Goal: Obtain resource: Download file/media

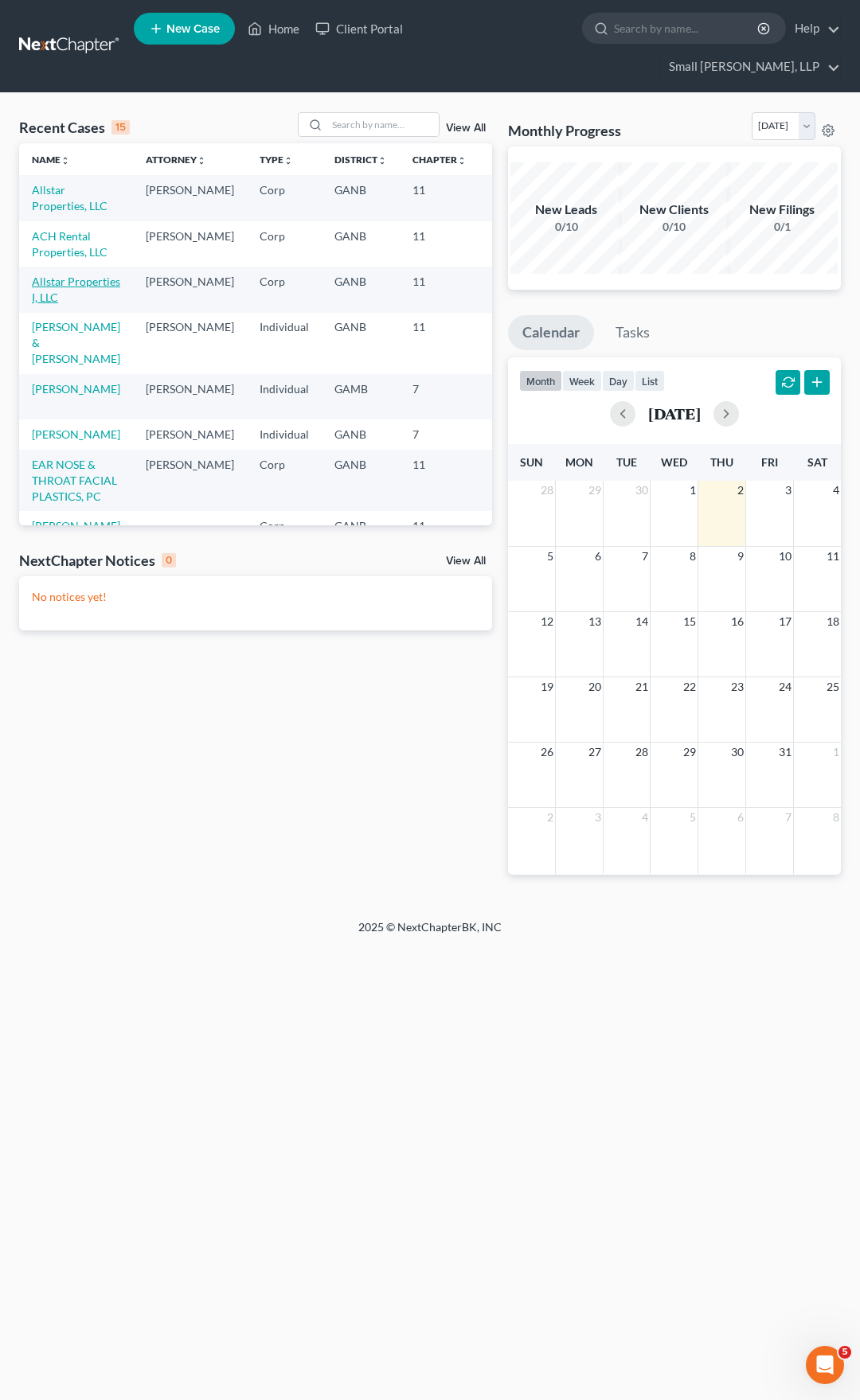
click at [64, 297] on link "Allstar Properties I, LLC" at bounding box center [76, 289] width 88 height 30
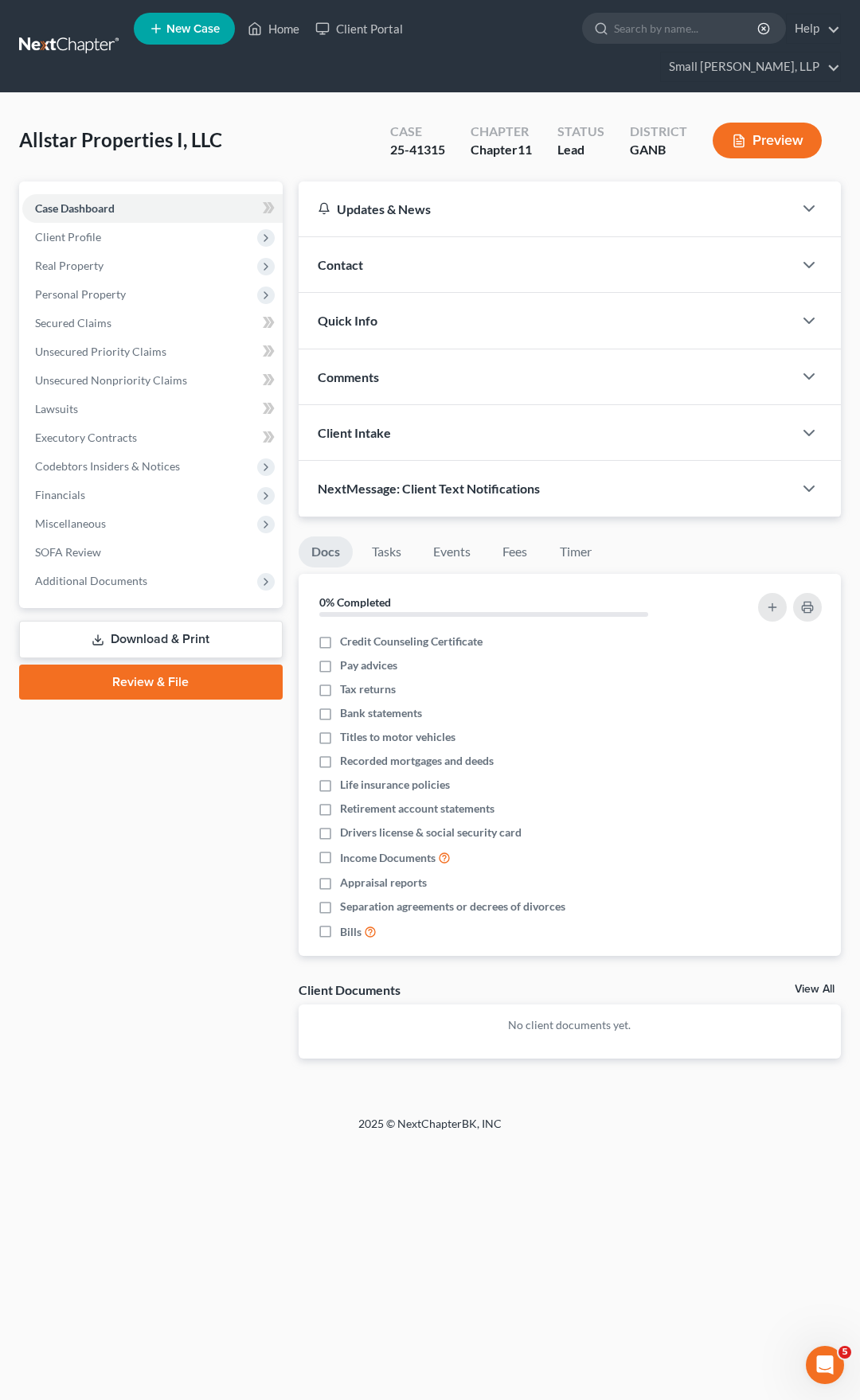
click at [140, 621] on link "Download & Print" at bounding box center [151, 639] width 264 height 37
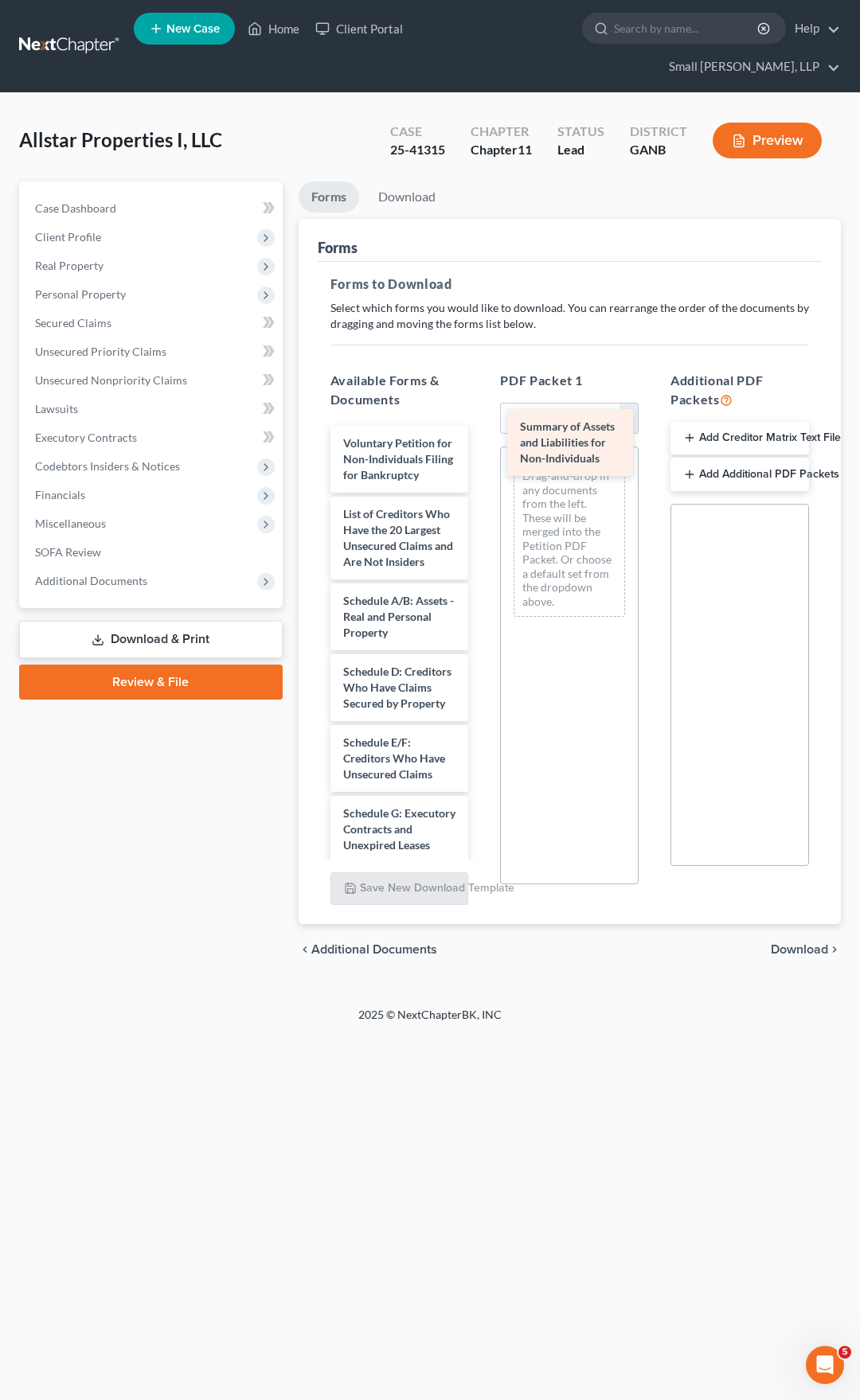
drag, startPoint x: 374, startPoint y: 520, endPoint x: 550, endPoint y: 445, distance: 191.3
click at [482, 445] on div "Summary of Assets and Liabilities for Non-Individuals Voluntary Petition for No…" at bounding box center [400, 861] width 164 height 870
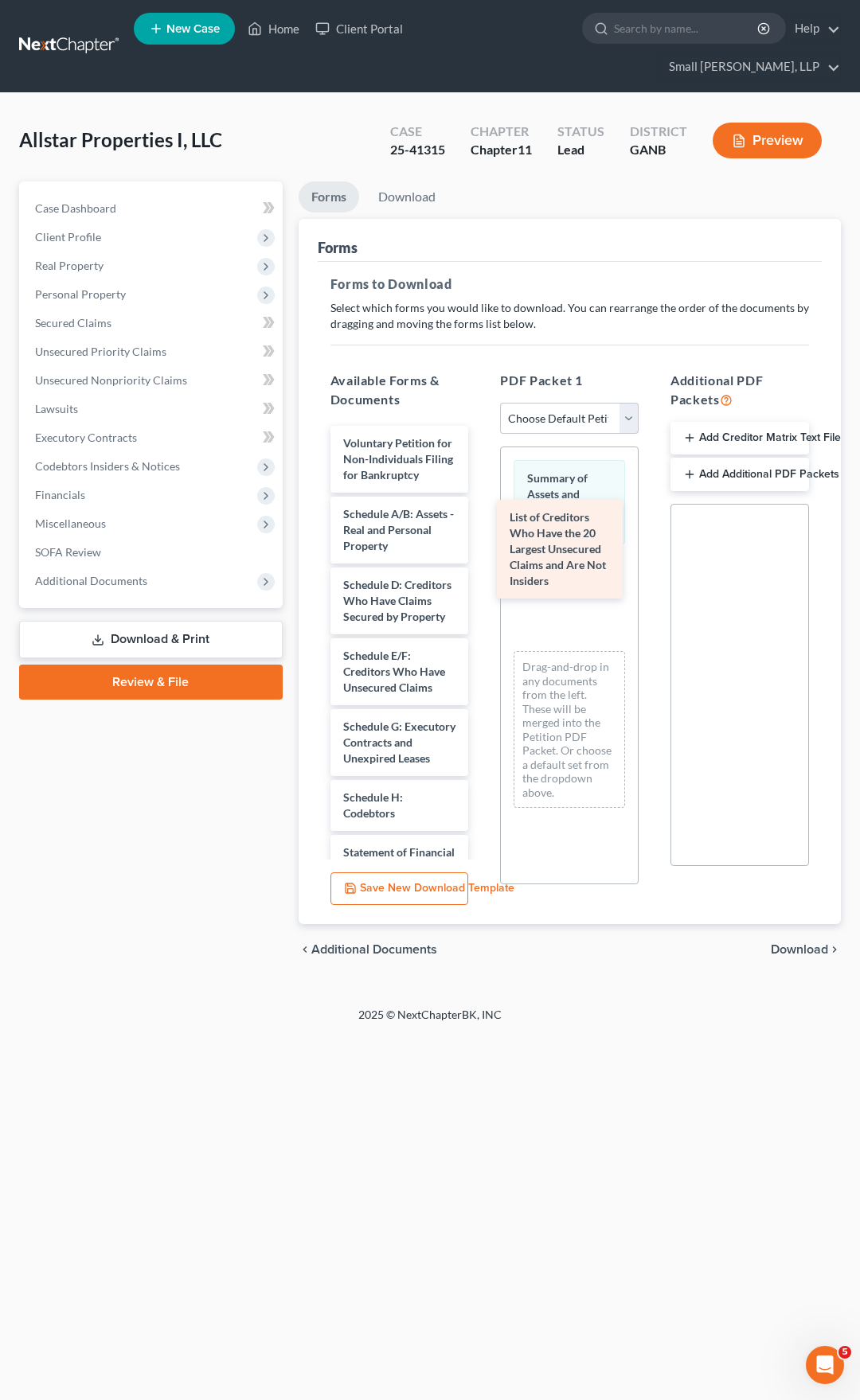
drag, startPoint x: 391, startPoint y: 524, endPoint x: 558, endPoint y: 539, distance: 167.7
click at [482, 539] on div "List of Creditors Who Have the 20 Largest Unsecured Claims and Are Not Insiders…" at bounding box center [400, 816] width 164 height 782
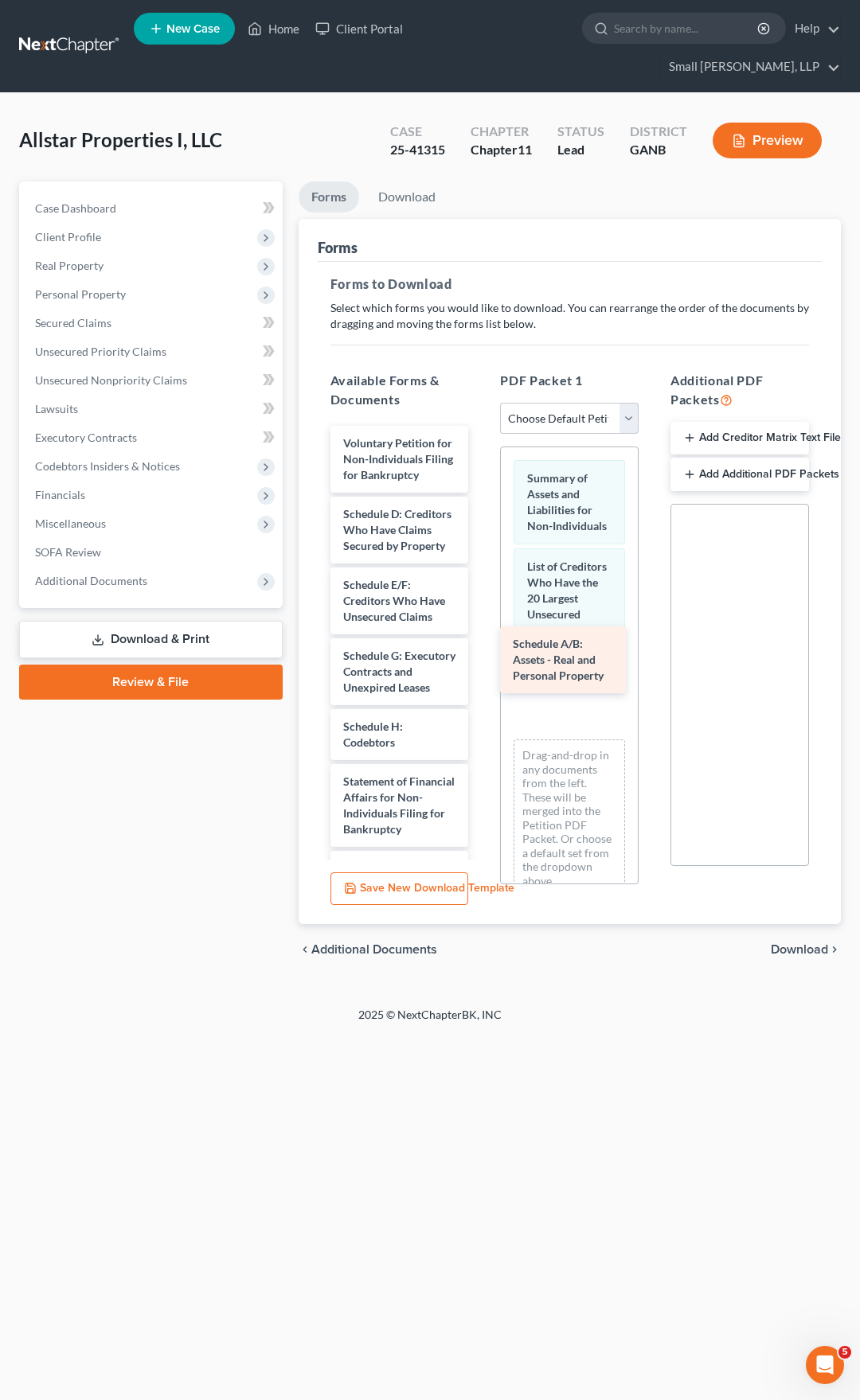
drag, startPoint x: 391, startPoint y: 526, endPoint x: 560, endPoint y: 668, distance: 220.7
click at [482, 668] on div "Schedule A/B: Assets - Real and Personal Property Voluntary Petition for Non-In…" at bounding box center [400, 781] width 164 height 712
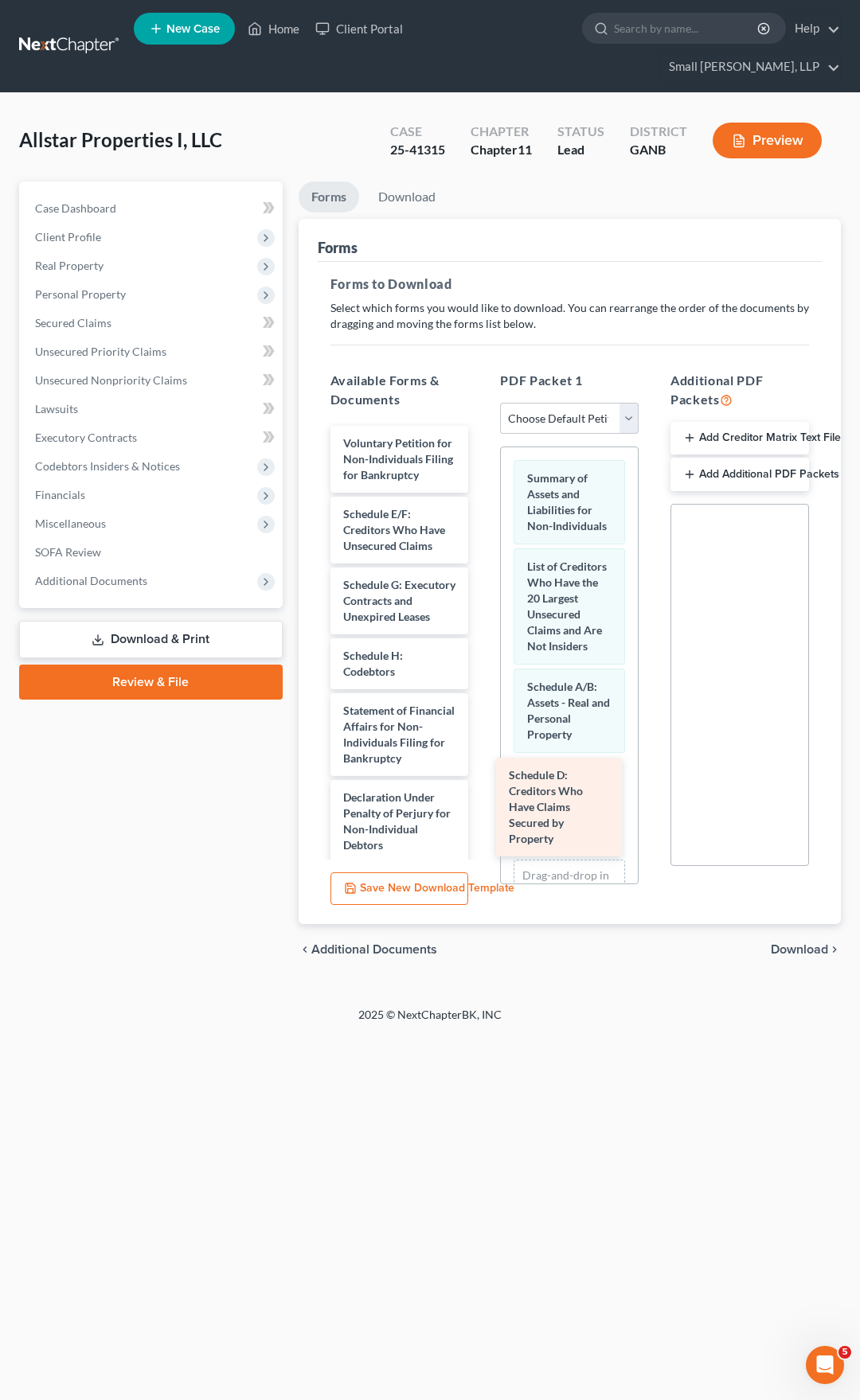
drag, startPoint x: 392, startPoint y: 539, endPoint x: 556, endPoint y: 812, distance: 318.5
click at [482, 812] on div "Schedule D: Creditors Who Have Claims Secured by Property Voluntary Petition fo…" at bounding box center [400, 746] width 164 height 640
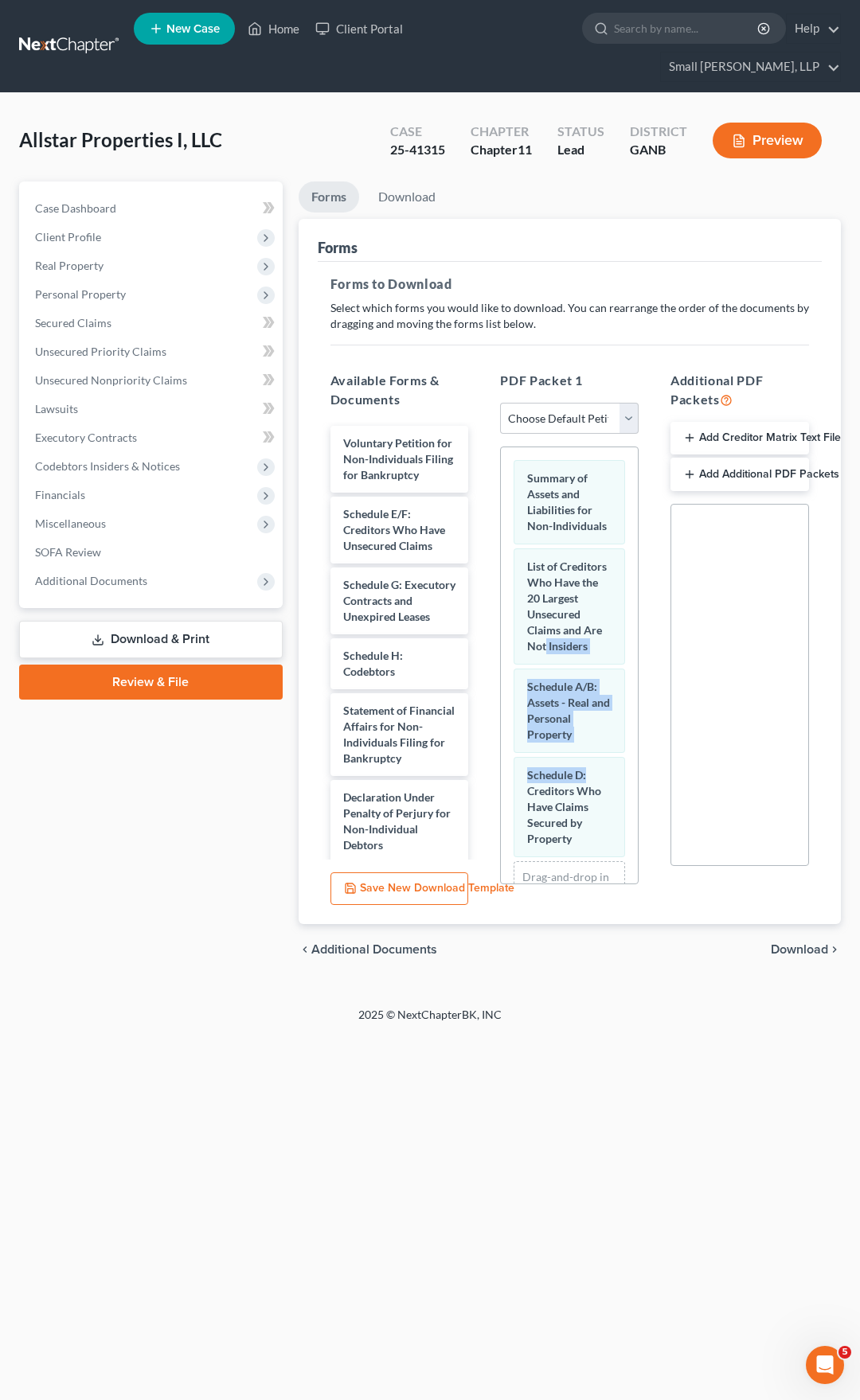
drag, startPoint x: 641, startPoint y: 642, endPoint x: 630, endPoint y: 735, distance: 93.6
click at [629, 784] on div "PDF Packet 1 Choose Default Petition PDF Packet Complete Bankruptcy Petition (a…" at bounding box center [569, 631] width 171 height 548
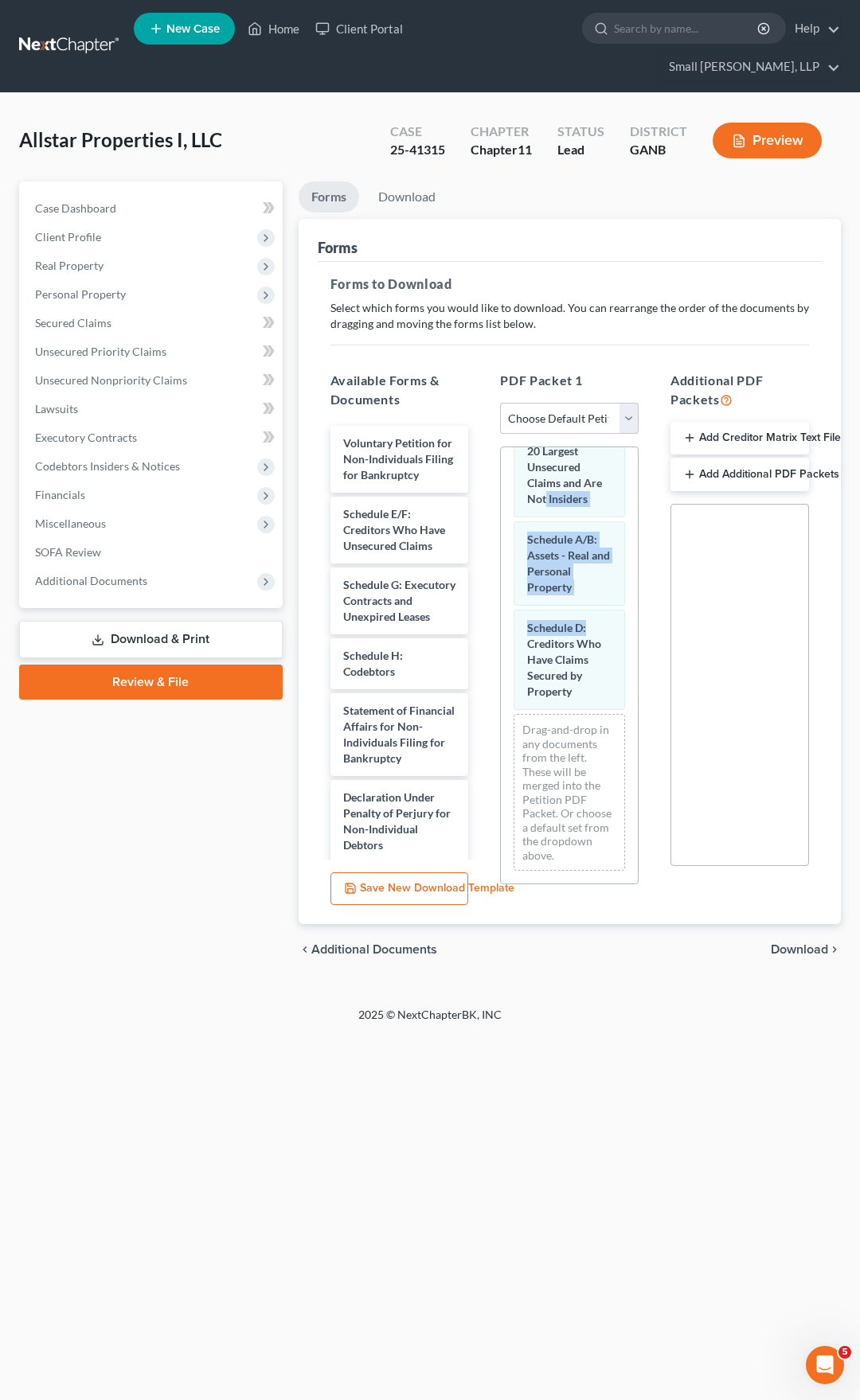
scroll to position [226, 0]
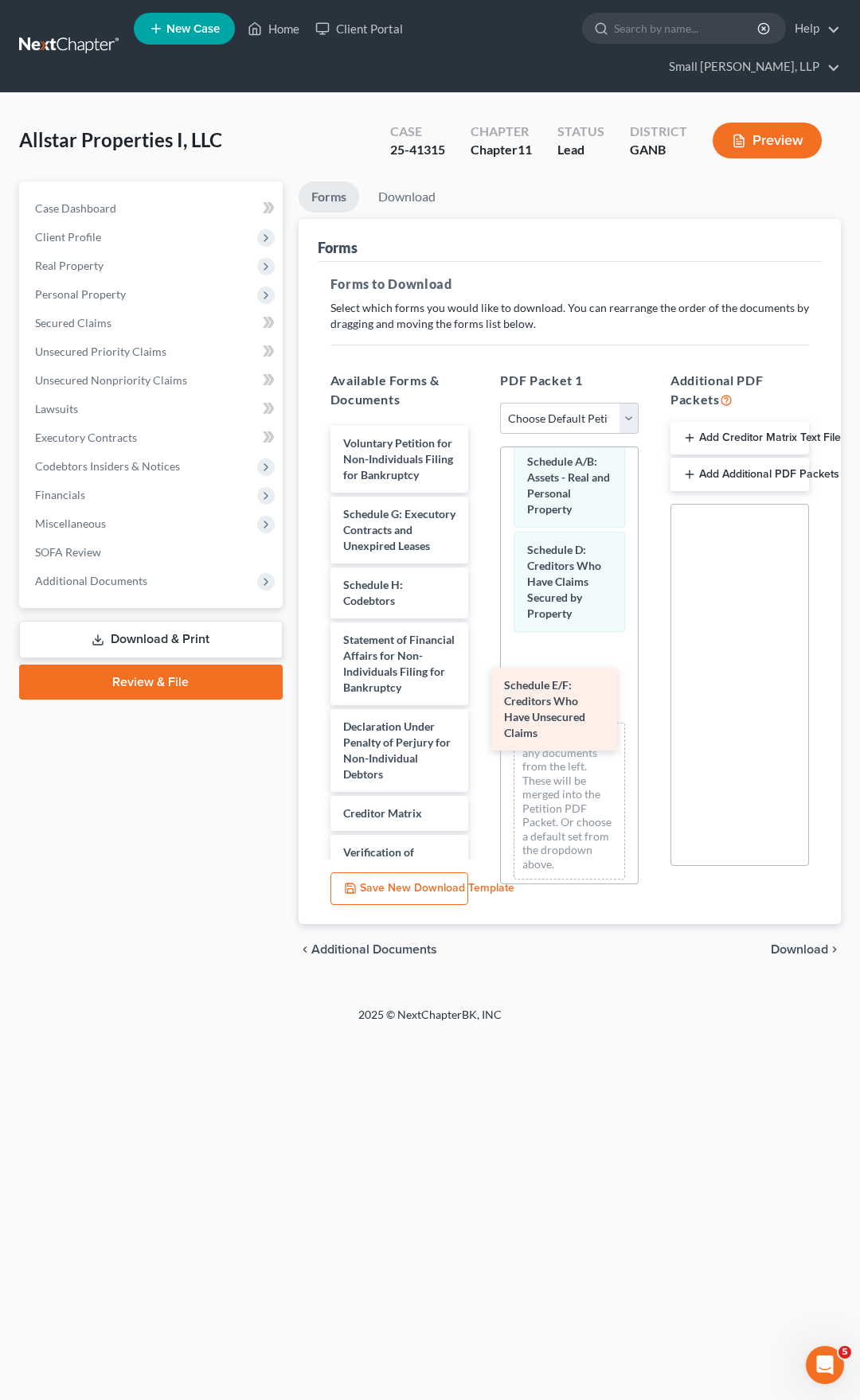
drag, startPoint x: 365, startPoint y: 538, endPoint x: 531, endPoint y: 722, distance: 247.8
click at [482, 722] on div "Schedule E/F: Creditors Who Have Unsecured Claims Voluntary Petition for Non-In…" at bounding box center [400, 711] width 164 height 570
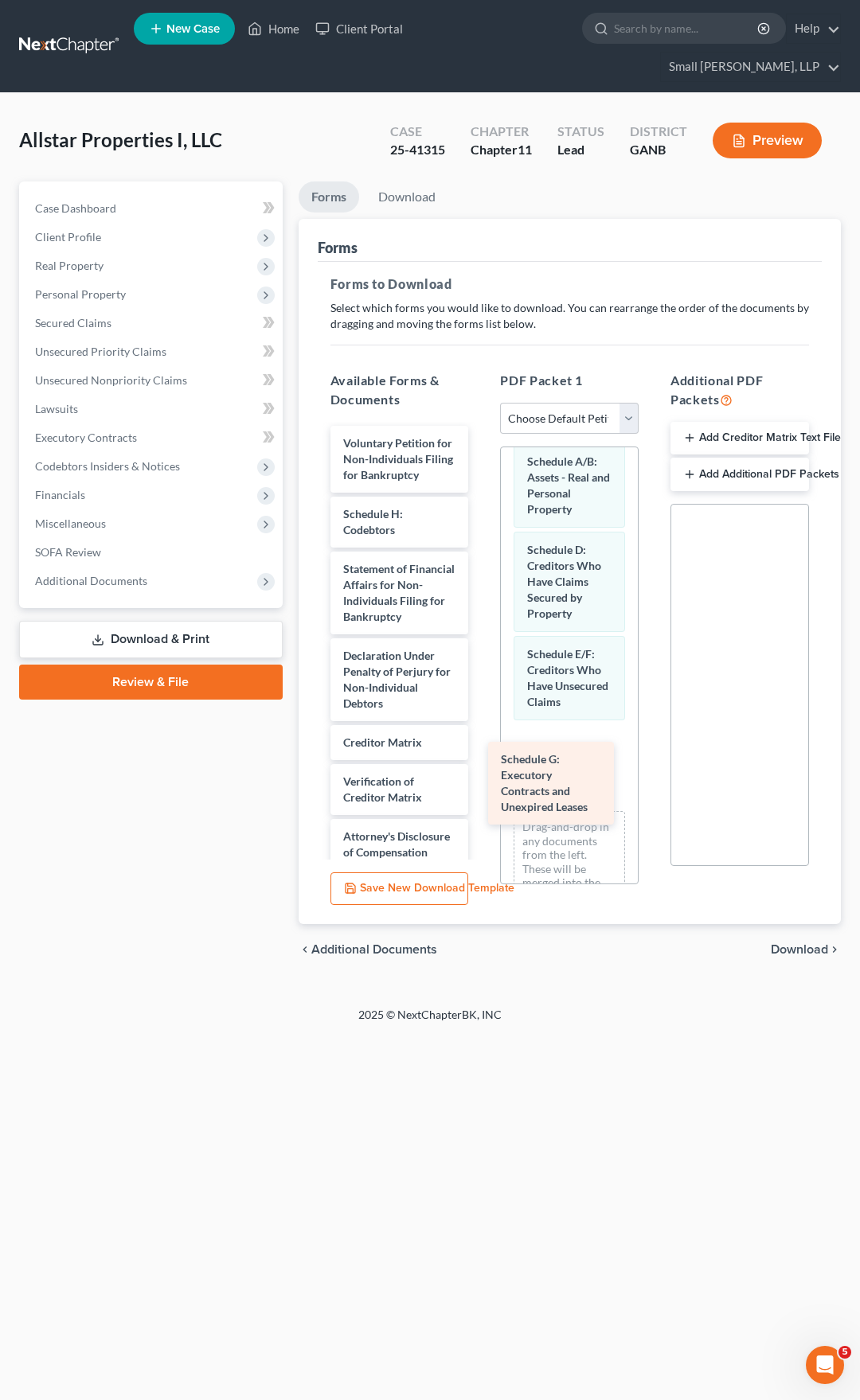
drag, startPoint x: 382, startPoint y: 519, endPoint x: 545, endPoint y: 782, distance: 309.4
click at [482, 782] on div "Schedule G: Executory Contracts and Unexpired Leases Voluntary Petition for Non…" at bounding box center [400, 675] width 164 height 499
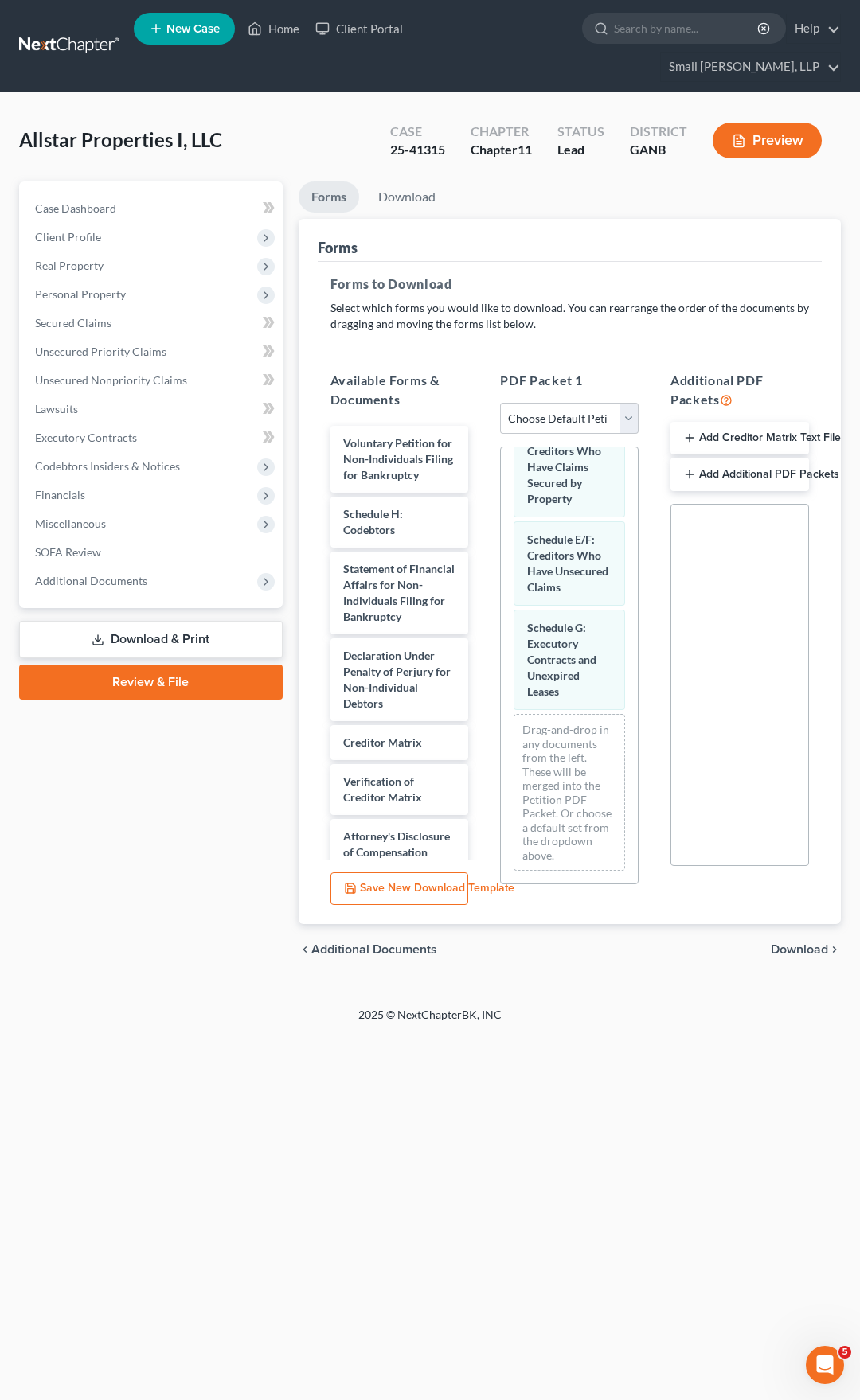
scroll to position [394, 0]
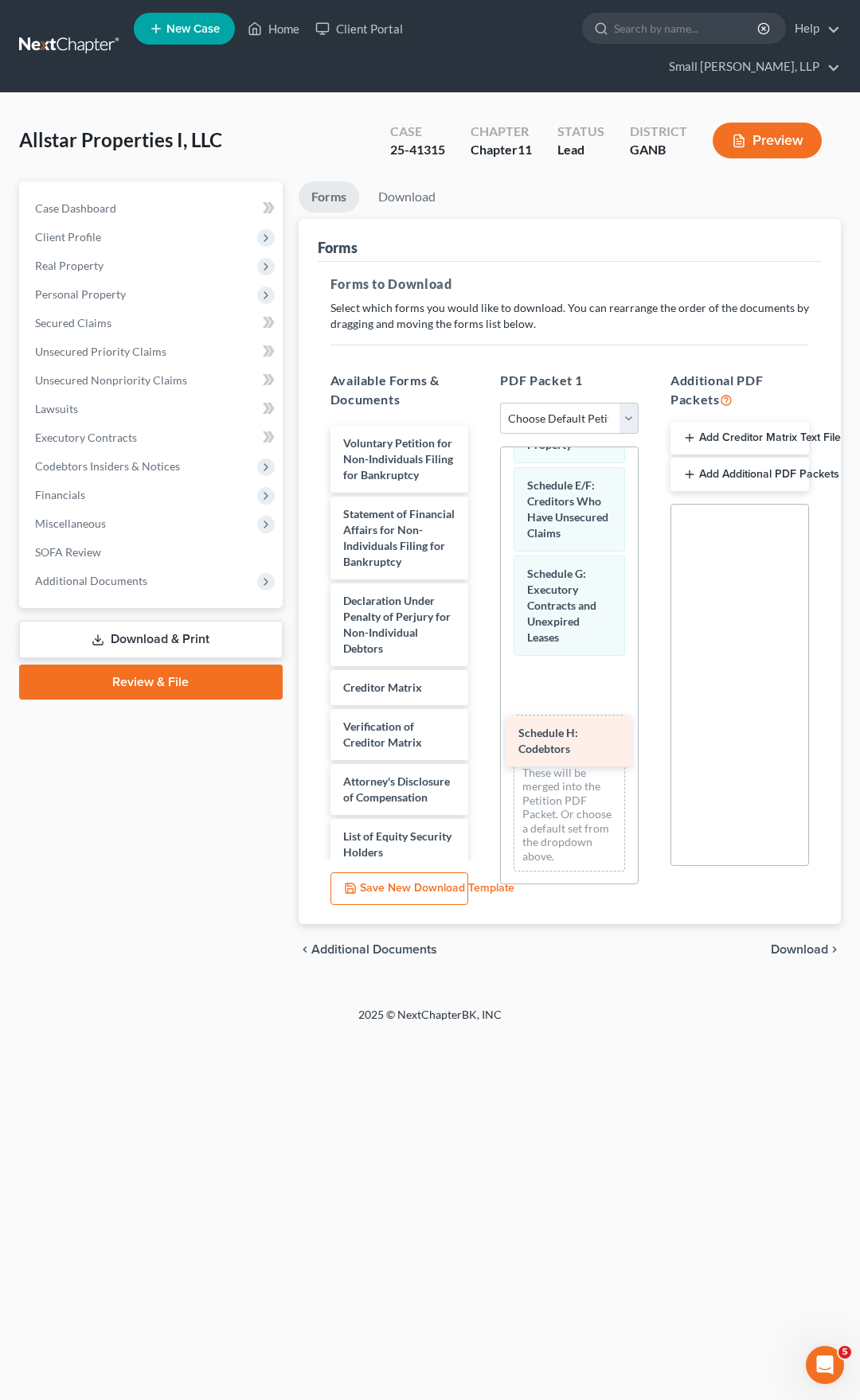
drag, startPoint x: 396, startPoint y: 507, endPoint x: 572, endPoint y: 739, distance: 291.2
click at [482, 739] on div "Schedule H: Codebtors Voluntary Petition for Non-Individuals Filing for Bankrup…" at bounding box center [400, 648] width 164 height 444
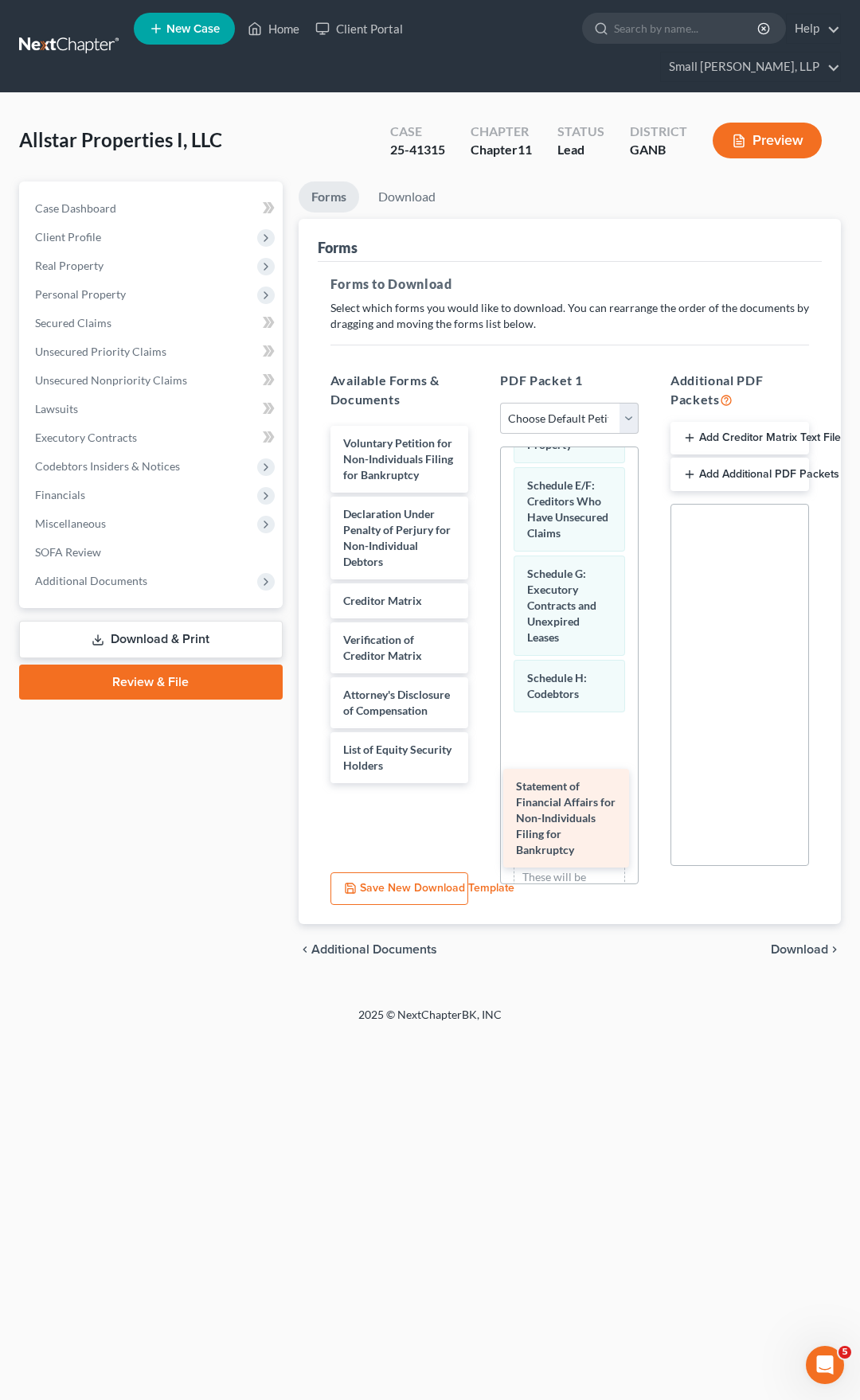
drag, startPoint x: 366, startPoint y: 519, endPoint x: 539, endPoint y: 804, distance: 333.4
click at [482, 783] on div "Statement of Financial Affairs for Non-Individuals Filing for Bankruptcy Volunt…" at bounding box center [400, 604] width 164 height 357
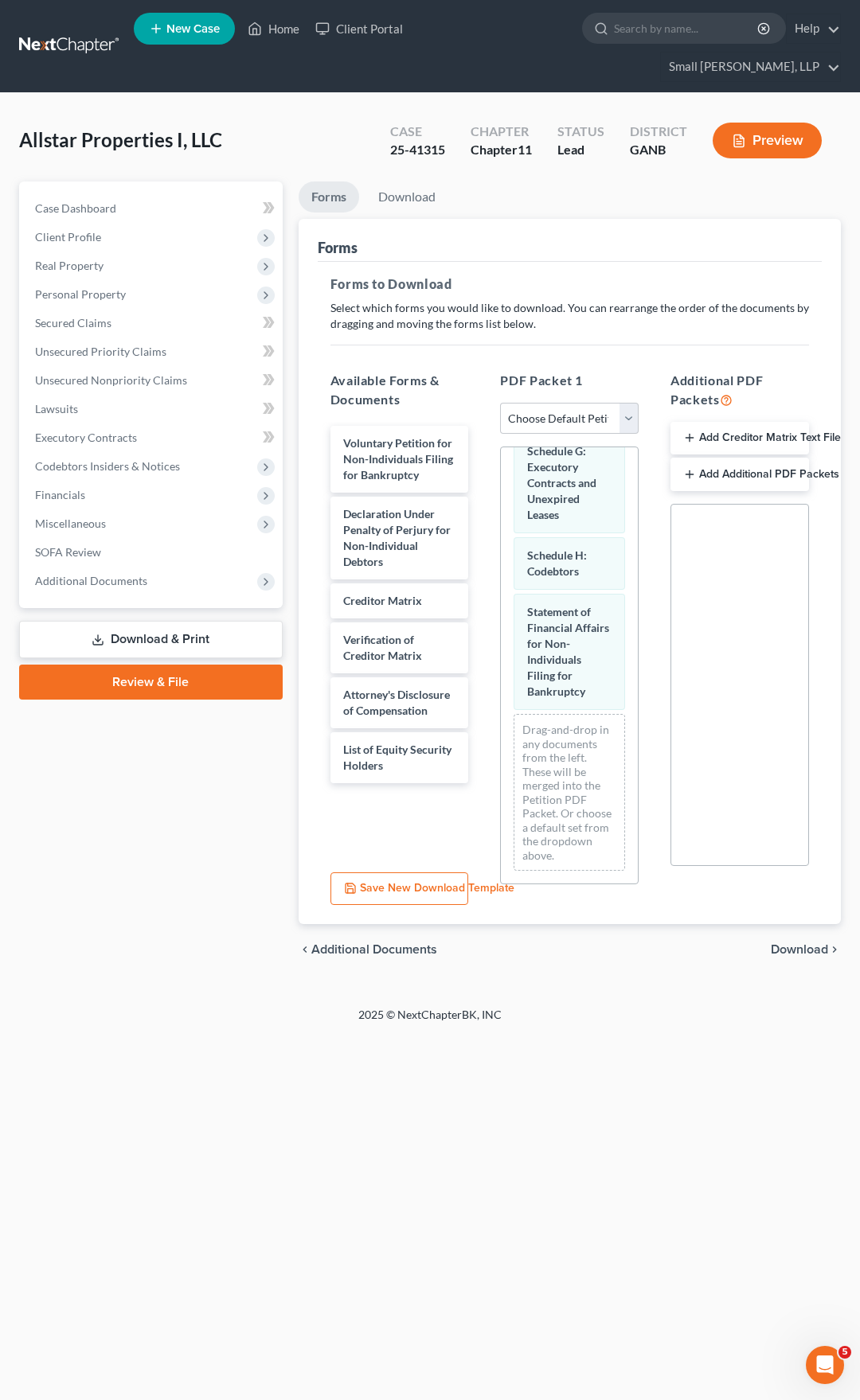
scroll to position [615, 0]
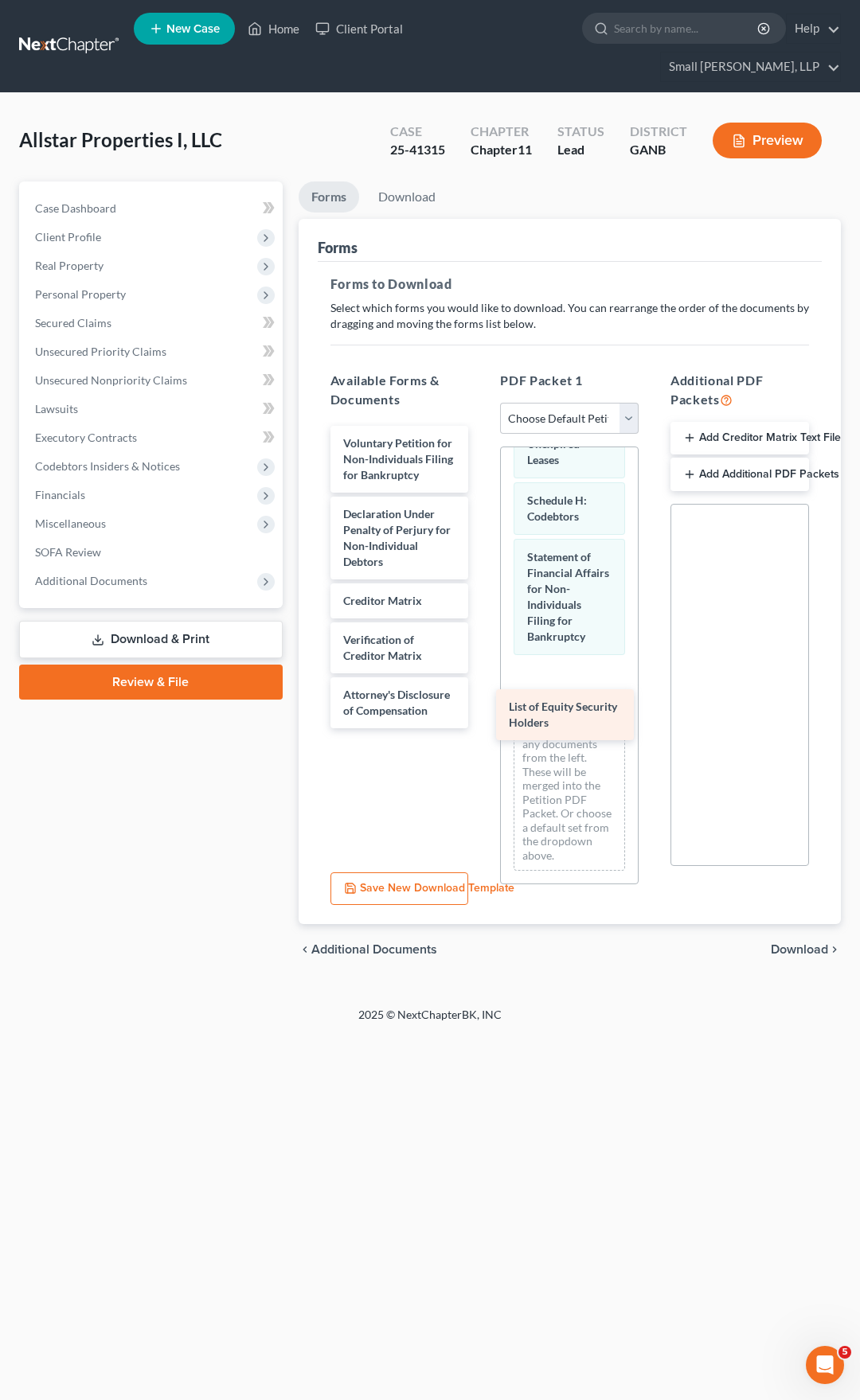
drag, startPoint x: 377, startPoint y: 725, endPoint x: 545, endPoint y: 711, distance: 168.6
click at [482, 711] on div "List of Equity Security Holders Voluntary Petition for Non-Individuals Filing f…" at bounding box center [400, 576] width 164 height 302
click at [794, 944] on span "Download" at bounding box center [800, 950] width 58 height 13
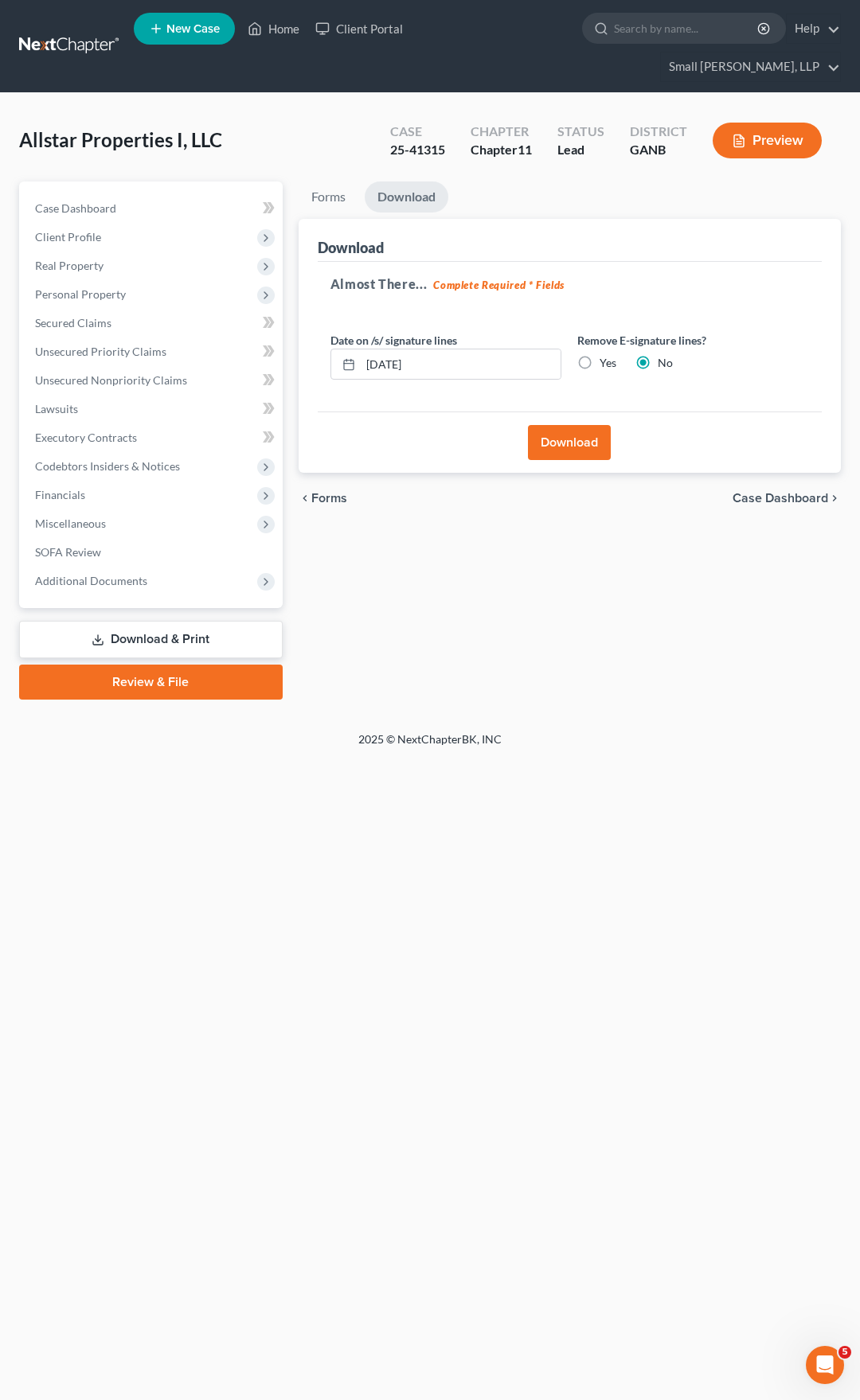
click at [566, 425] on button "Download" at bounding box center [569, 442] width 83 height 35
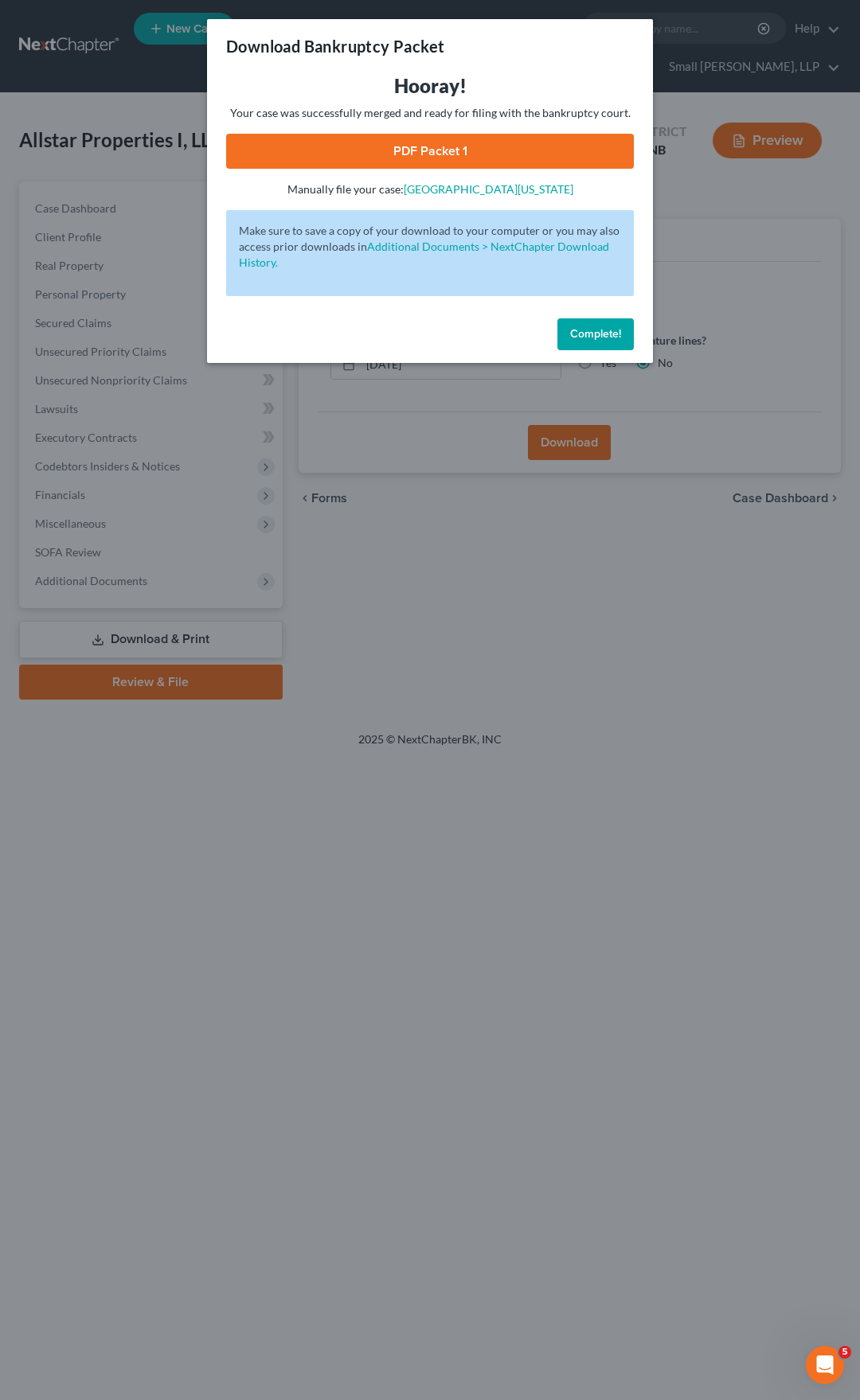
click at [435, 137] on link "PDF Packet 1" at bounding box center [430, 151] width 408 height 35
drag, startPoint x: 579, startPoint y: 336, endPoint x: 530, endPoint y: 325, distance: 50.2
click at [579, 336] on span "Complete!" at bounding box center [596, 334] width 51 height 14
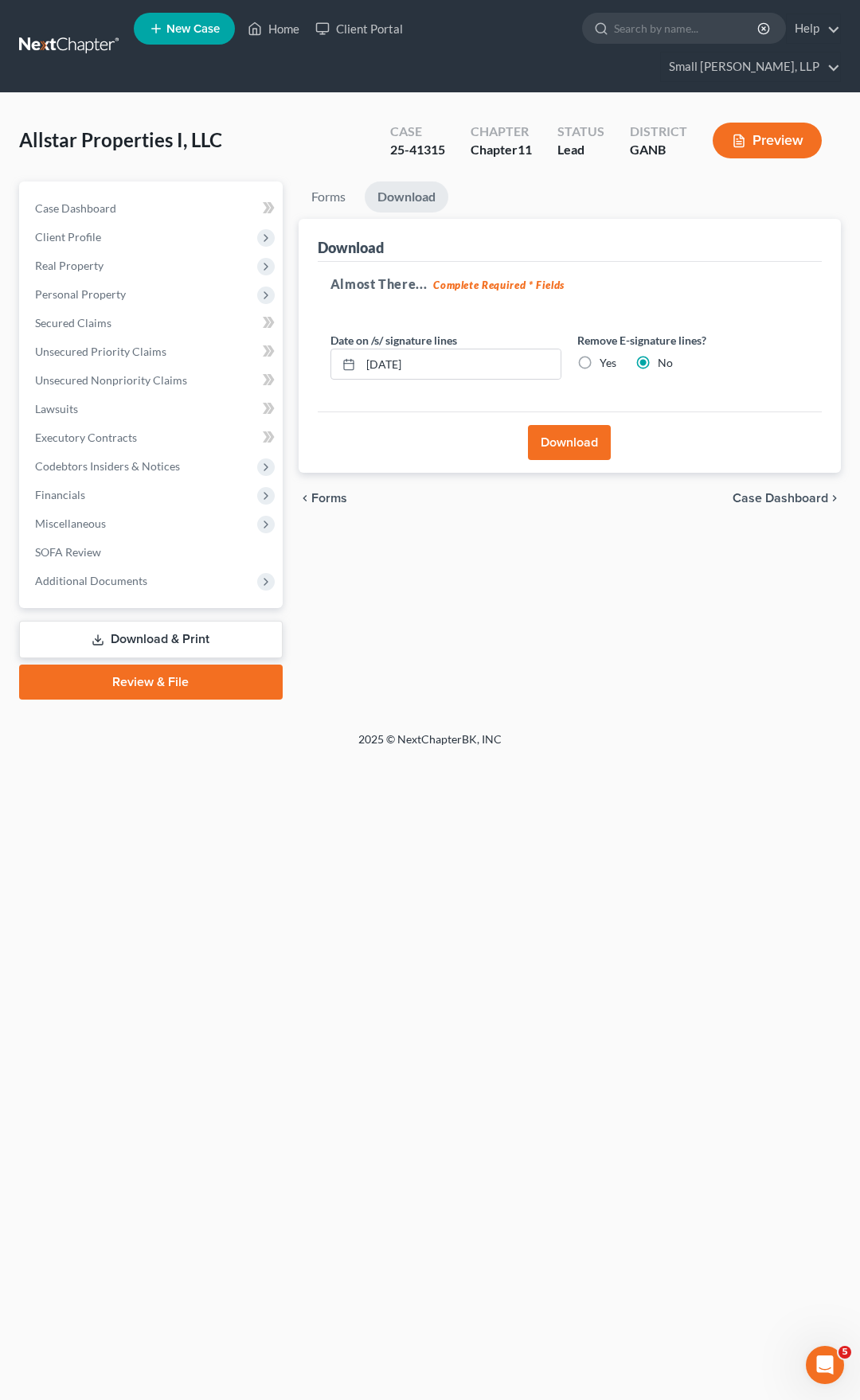
click at [66, 32] on link at bounding box center [69, 46] width 102 height 29
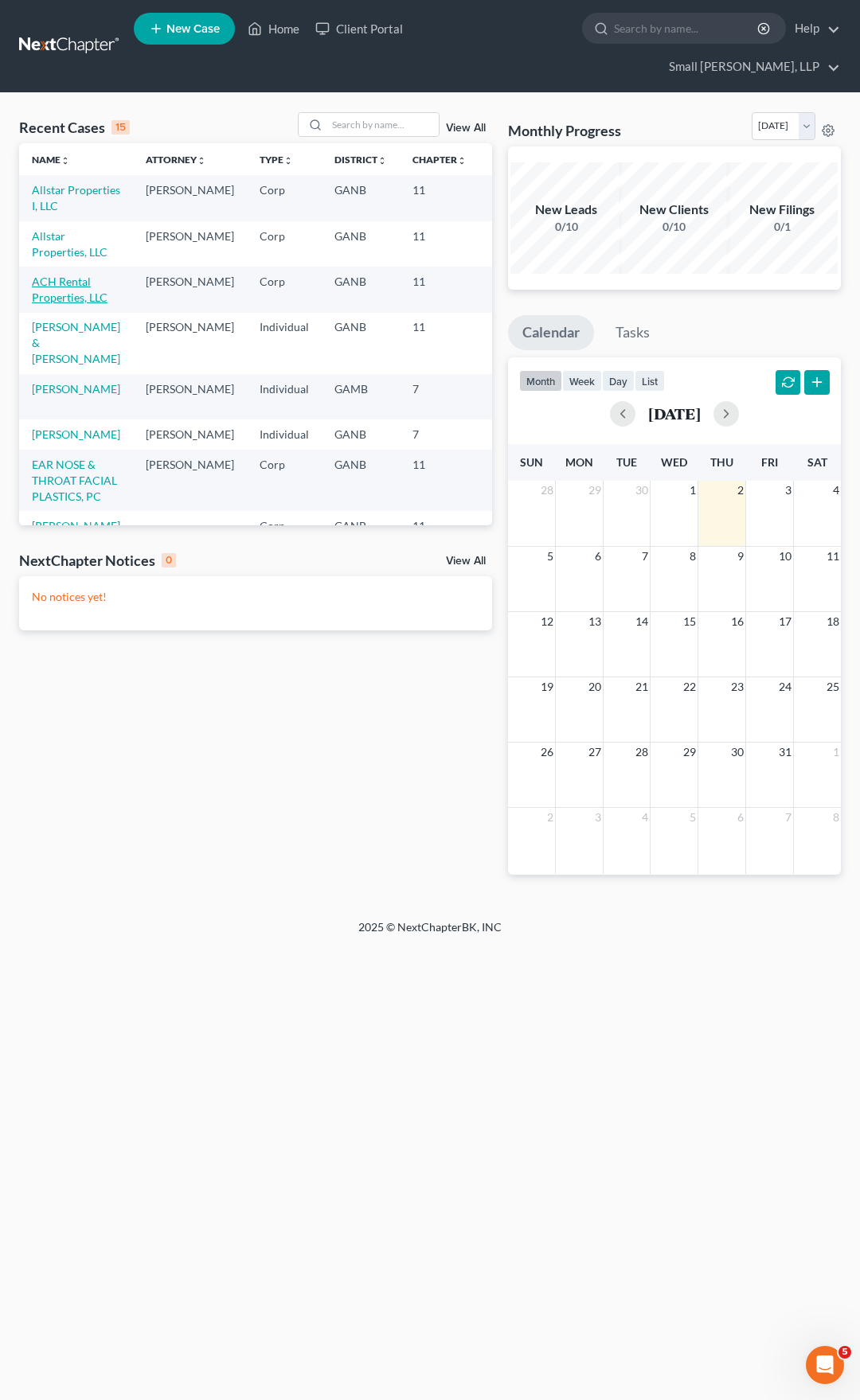
click at [66, 294] on link "ACH Rental Properties, LLC" at bounding box center [69, 289] width 76 height 30
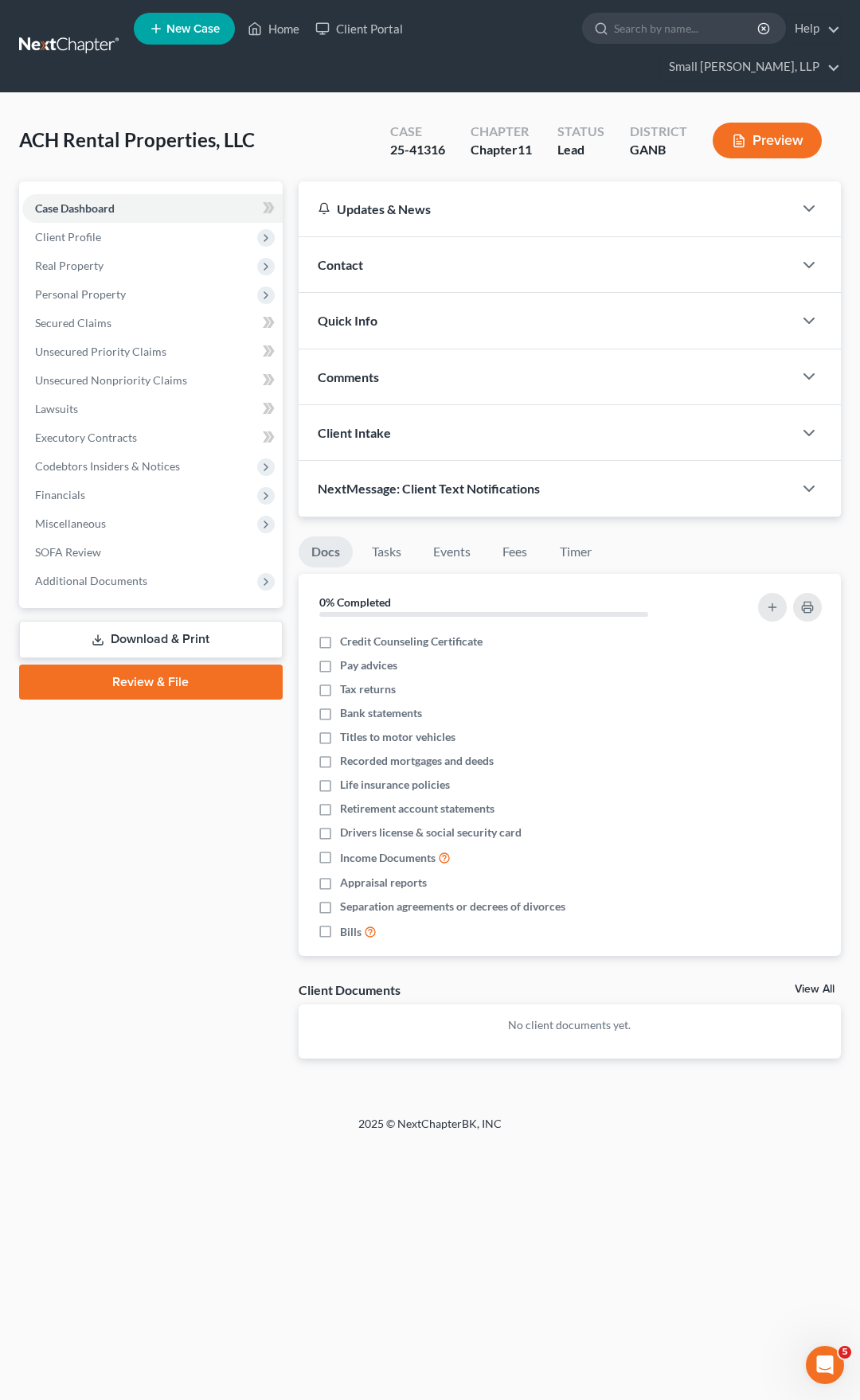
click at [156, 621] on link "Download & Print" at bounding box center [151, 639] width 264 height 37
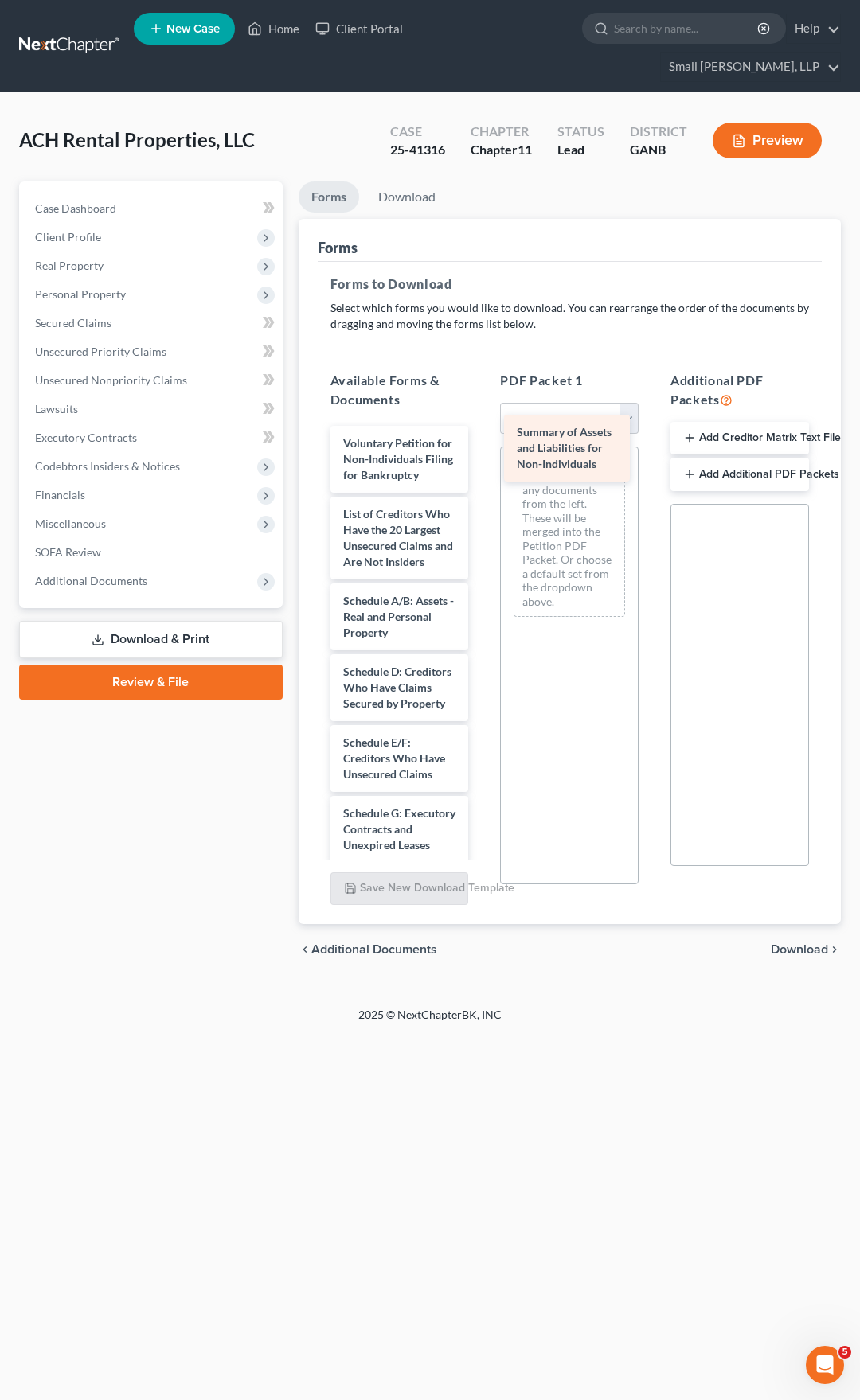
drag, startPoint x: 388, startPoint y: 516, endPoint x: 561, endPoint y: 447, distance: 186.3
click at [482, 447] on div "Summary of Assets and Liabilities for Non-Individuals Voluntary Petition for No…" at bounding box center [400, 861] width 164 height 870
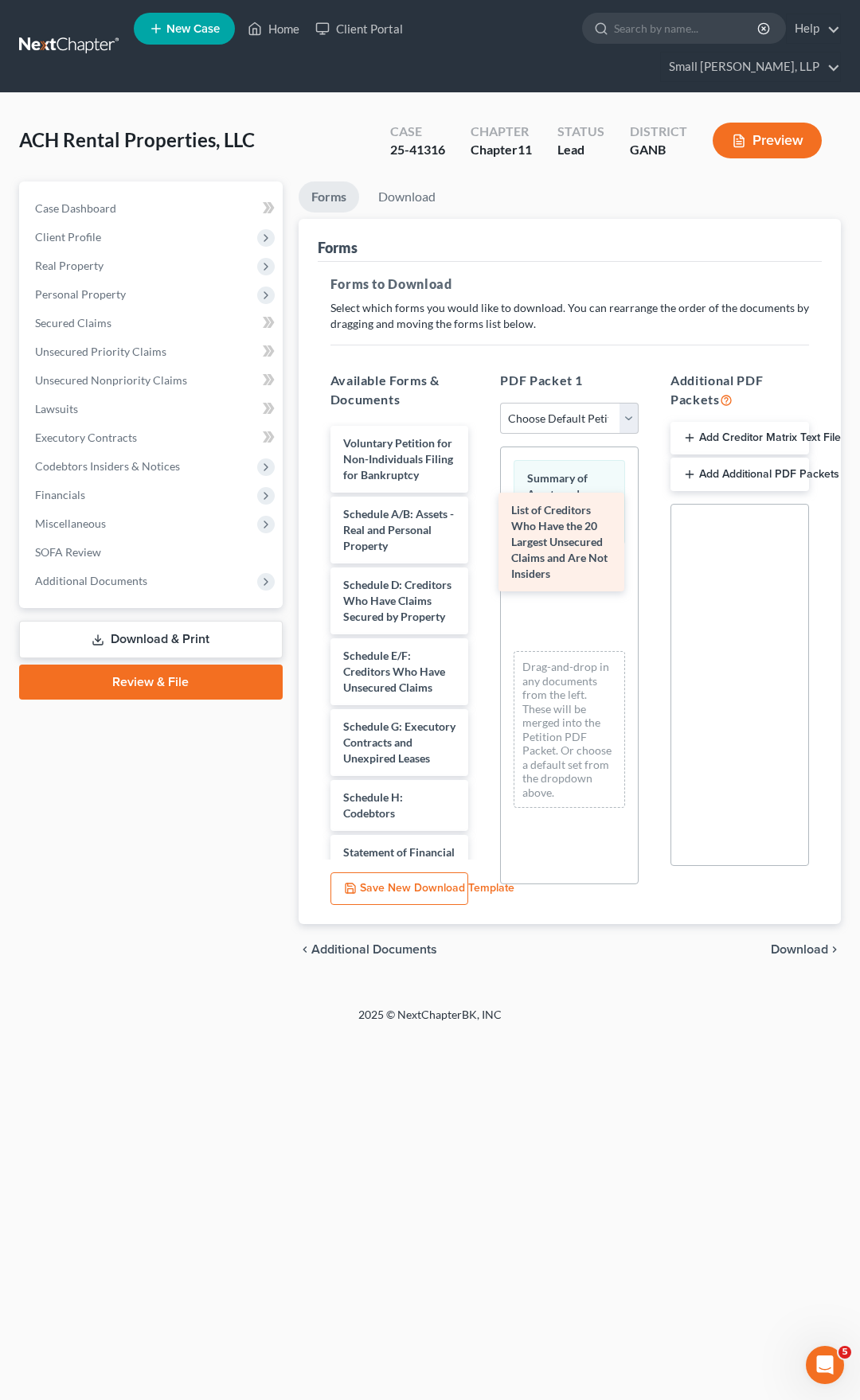
drag, startPoint x: 401, startPoint y: 539, endPoint x: 573, endPoint y: 562, distance: 173.5
click at [482, 562] on div "List of Creditors Who Have the 20 Largest Unsecured Claims and Are Not Insiders…" at bounding box center [400, 816] width 164 height 782
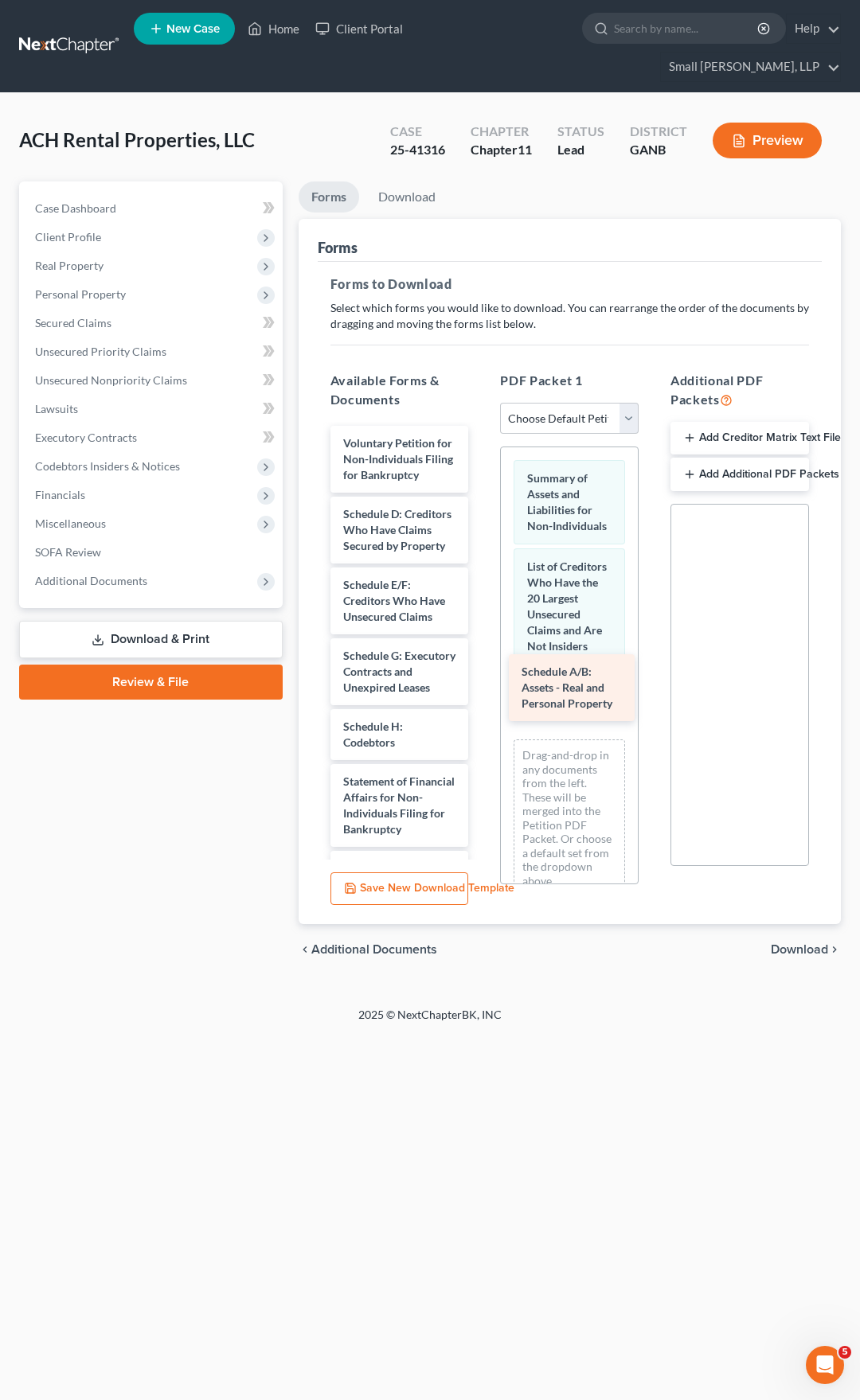
drag, startPoint x: 382, startPoint y: 520, endPoint x: 559, endPoint y: 690, distance: 245.4
click at [482, 690] on div "Schedule A/B: Assets - Real and Personal Property Voluntary Petition for Non-In…" at bounding box center [400, 781] width 164 height 712
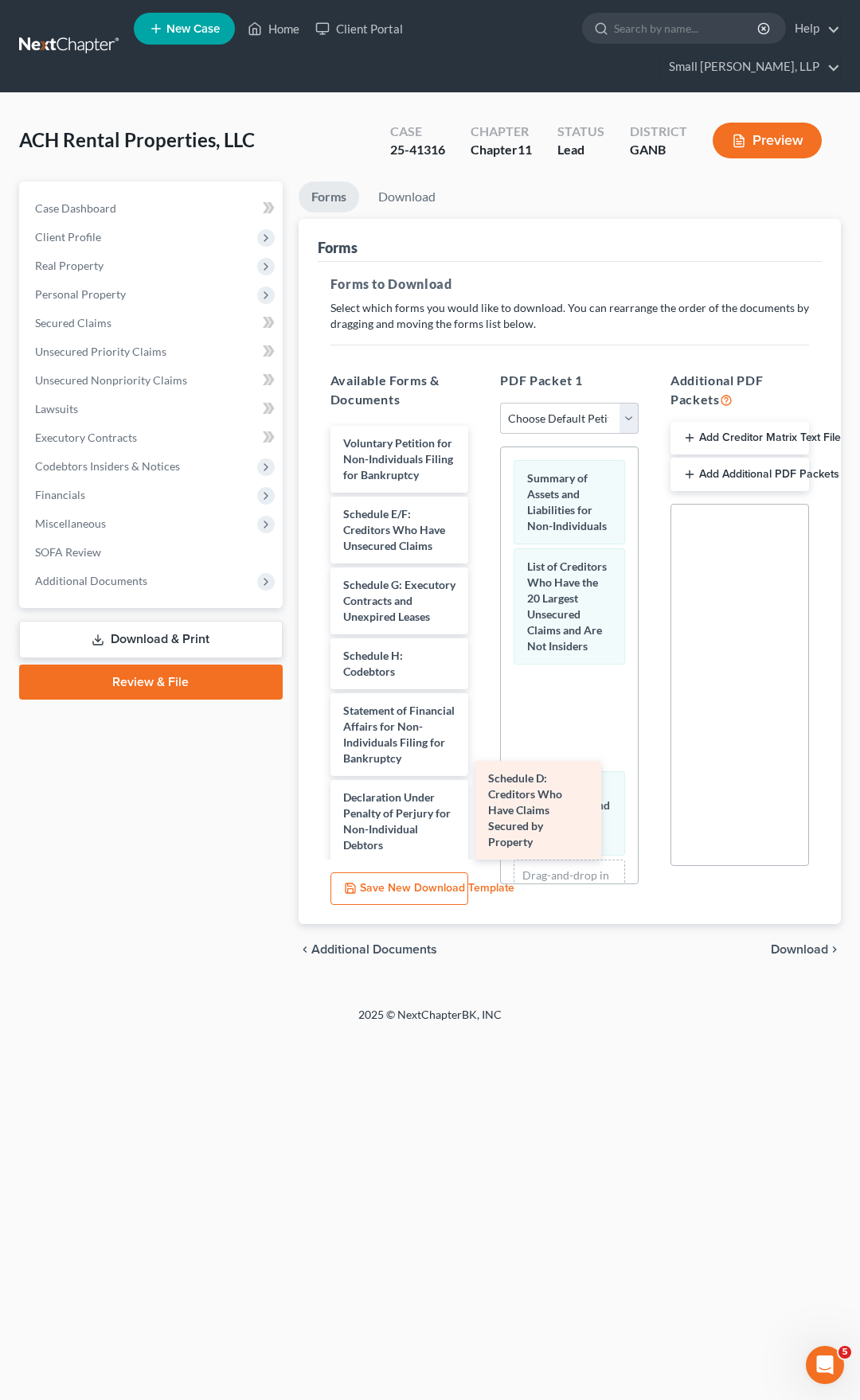
drag, startPoint x: 384, startPoint y: 530, endPoint x: 557, endPoint y: 783, distance: 306.5
click at [482, 814] on div "Schedule D: Creditors Who Have Claims Secured by Property Voluntary Petition fo…" at bounding box center [400, 746] width 164 height 640
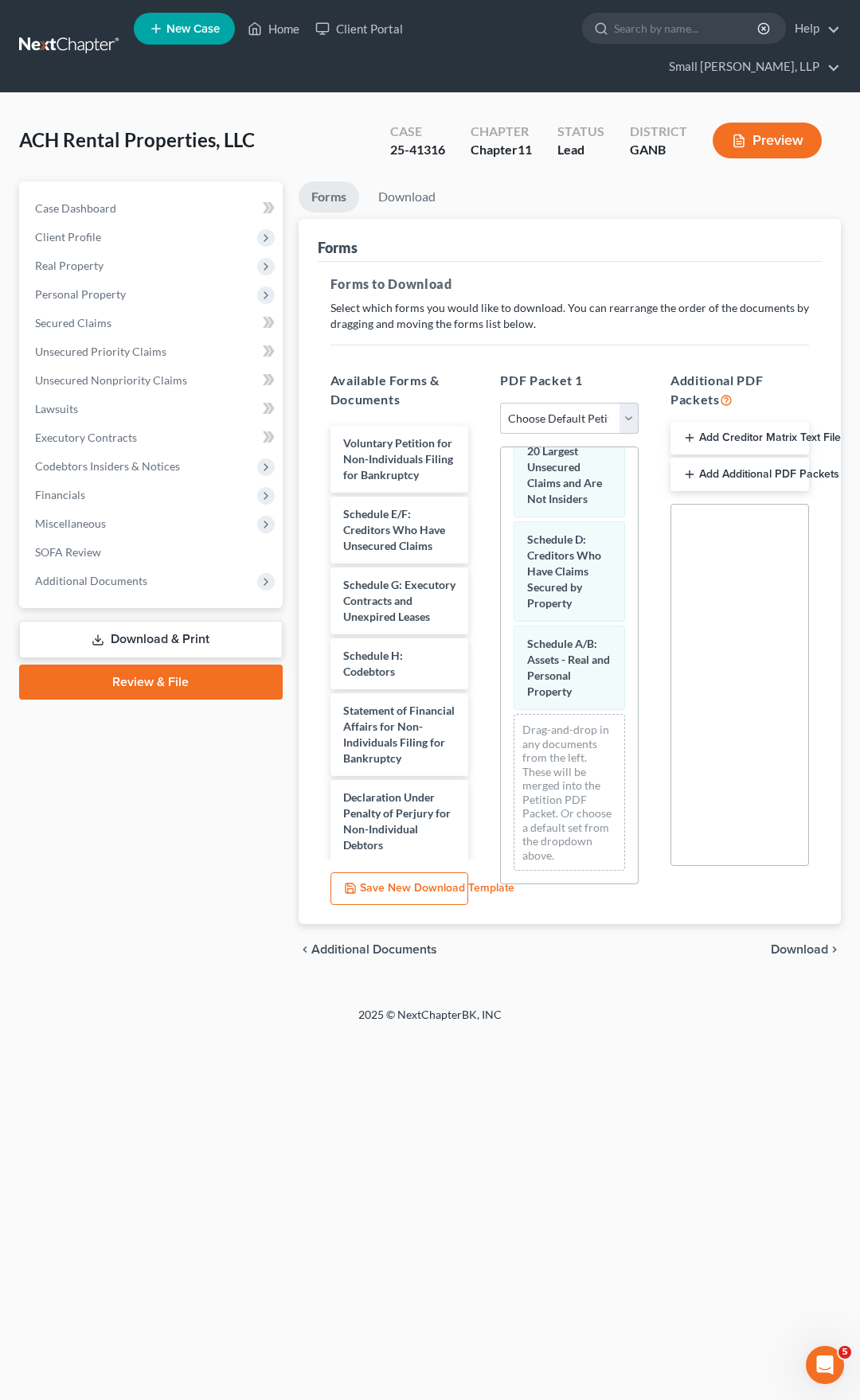
scroll to position [192, 0]
drag, startPoint x: 563, startPoint y: 521, endPoint x: 565, endPoint y: 622, distance: 101.0
click at [572, 631] on div "Schedule D: Creditors Who Have Claims Secured by Property Summary of Assets and…" at bounding box center [569, 584] width 137 height 600
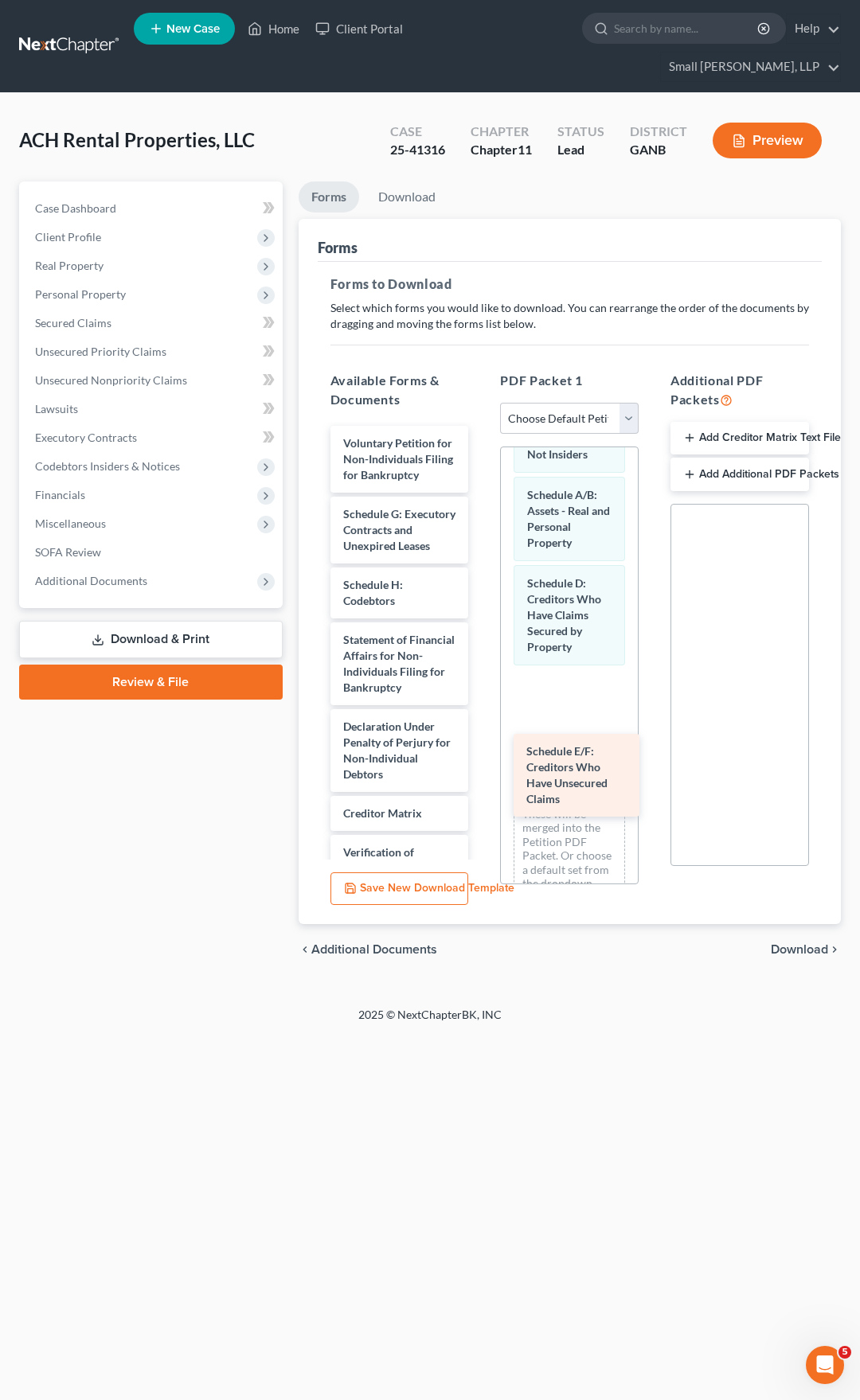
drag, startPoint x: 390, startPoint y: 505, endPoint x: 574, endPoint y: 727, distance: 288.3
click at [482, 727] on div "Schedule E/F: Creditors Who Have Unsecured Claims Voluntary Petition for Non-In…" at bounding box center [400, 711] width 164 height 570
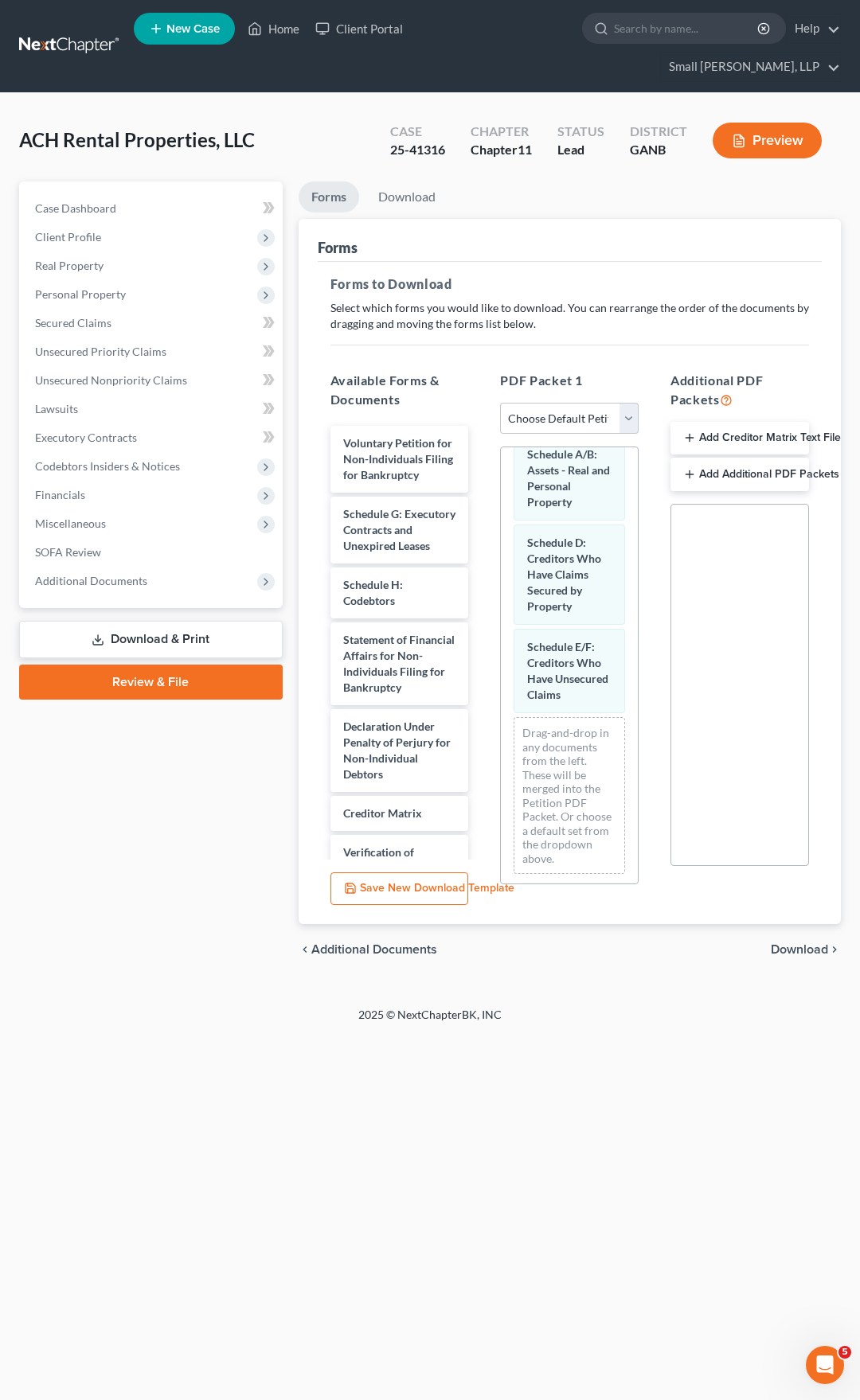
scroll to position [304, 0]
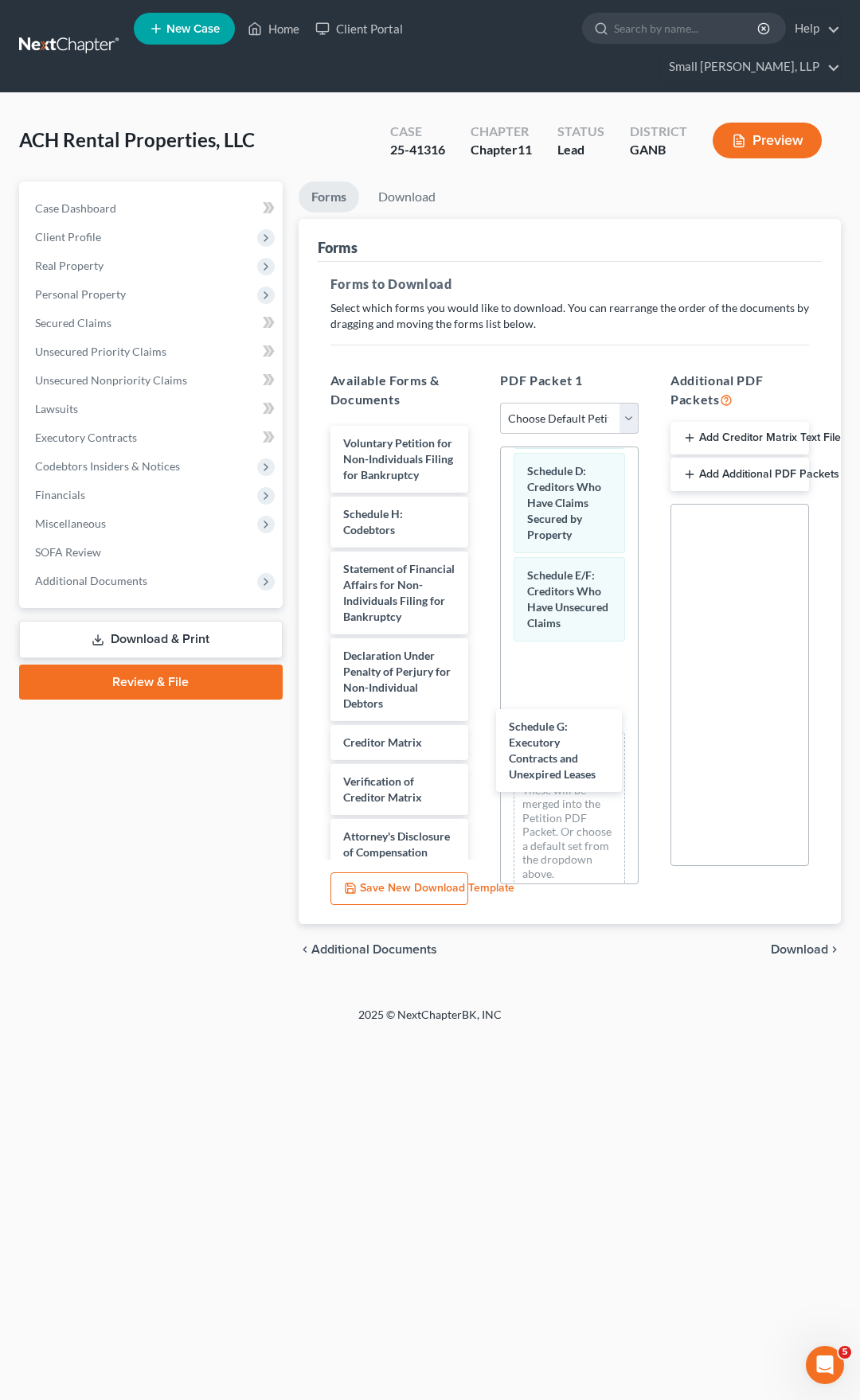
drag, startPoint x: 361, startPoint y: 511, endPoint x: 477, endPoint y: 711, distance: 231.2
click at [482, 732] on div "Schedule G: Executory Contracts and Unexpired Leases Voluntary Petition for Non…" at bounding box center [400, 675] width 164 height 499
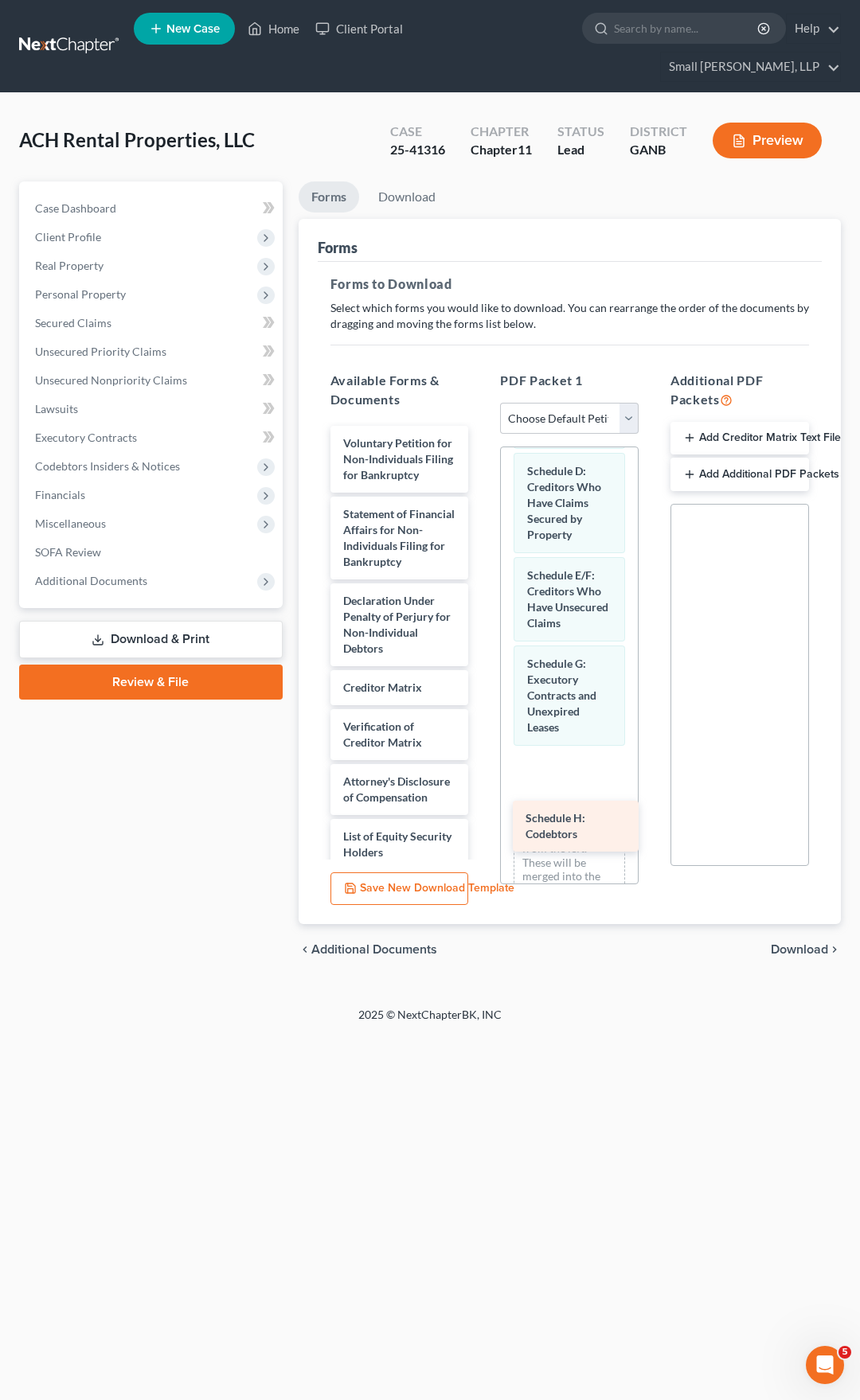
drag, startPoint x: 372, startPoint y: 515, endPoint x: 554, endPoint y: 832, distance: 365.5
click at [482, 832] on div "Schedule H: Codebtors Voluntary Petition for Non-Individuals Filing for Bankrup…" at bounding box center [400, 648] width 164 height 444
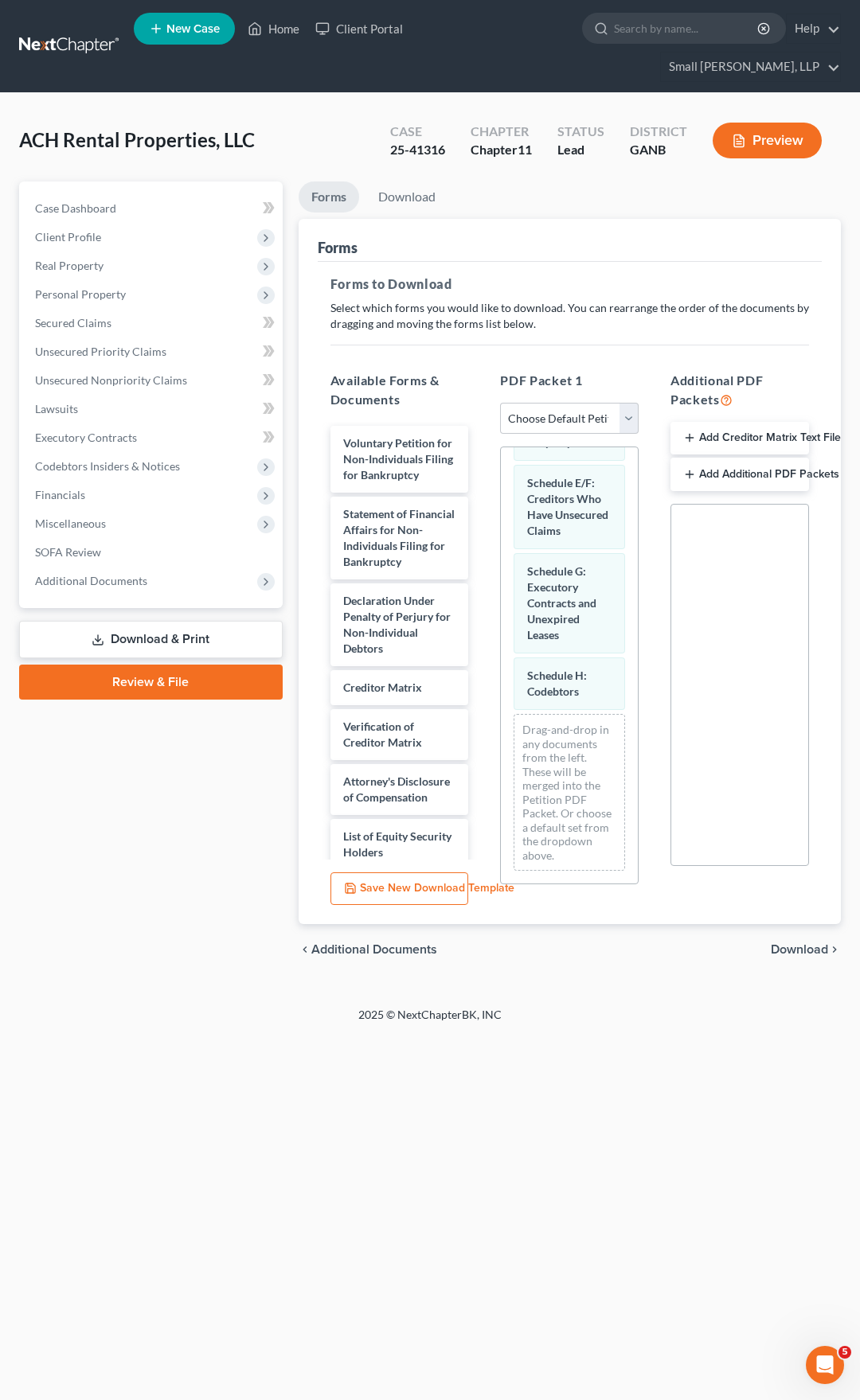
scroll to position [491, 0]
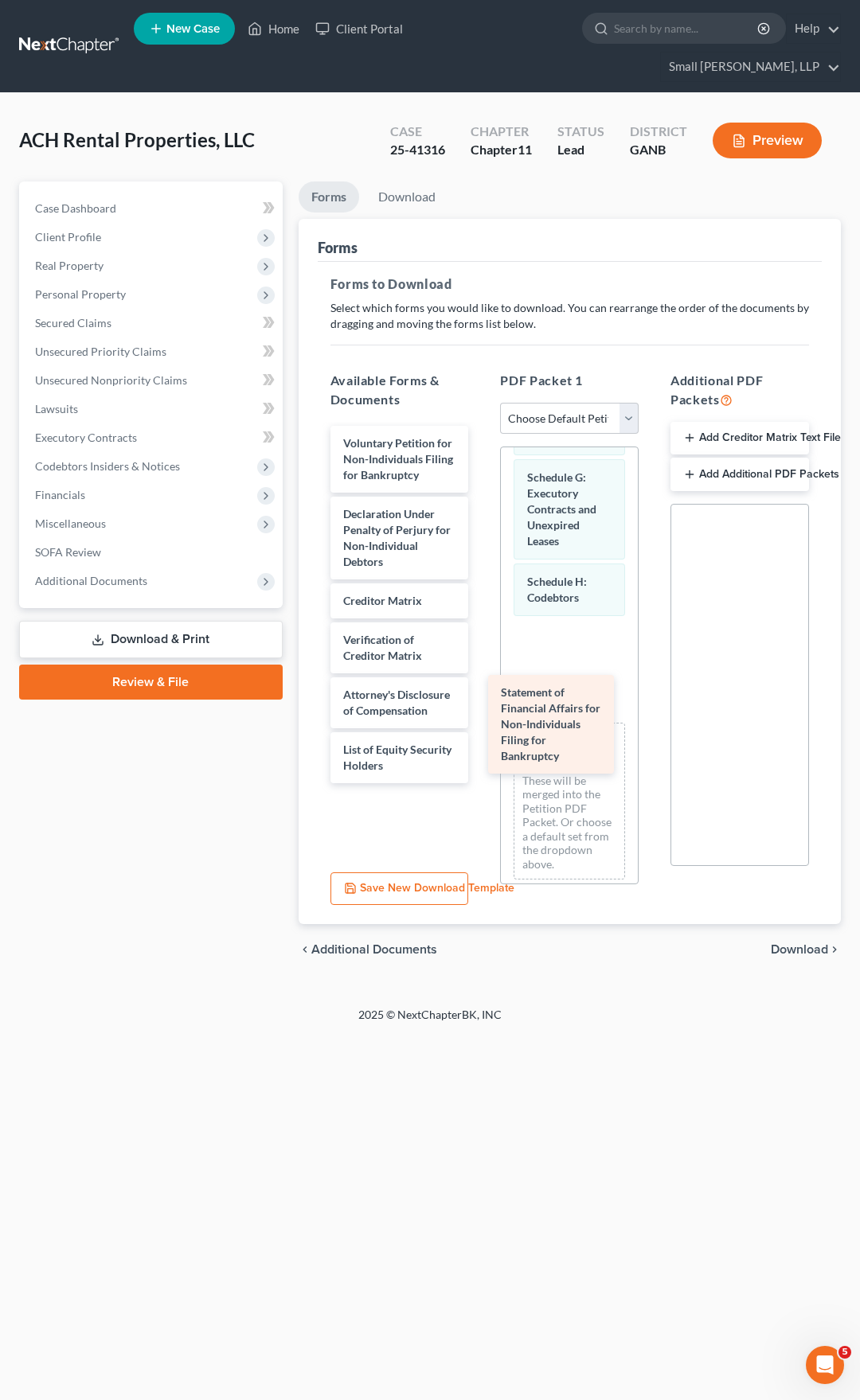
drag, startPoint x: 366, startPoint y: 530, endPoint x: 524, endPoint y: 718, distance: 245.6
click at [482, 718] on div "Statement of Financial Affairs for Non-Individuals Filing for Bankruptcy Volunt…" at bounding box center [400, 604] width 164 height 357
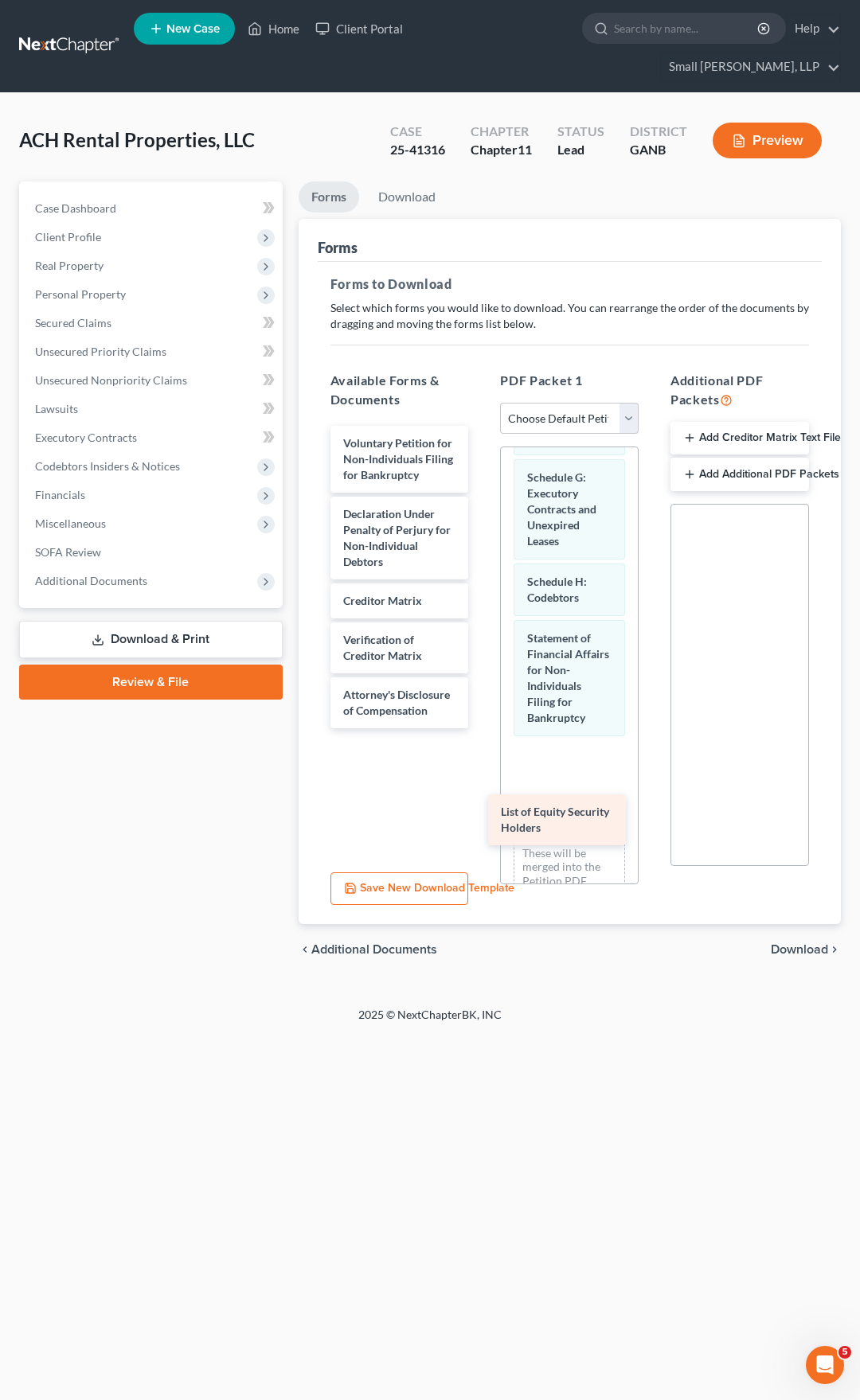
drag, startPoint x: 405, startPoint y: 728, endPoint x: 565, endPoint y: 821, distance: 185.1
click at [482, 728] on div "List of Equity Security Holders Voluntary Petition for Non-Individuals Filing f…" at bounding box center [400, 576] width 164 height 302
click at [788, 944] on span "Download" at bounding box center [800, 950] width 58 height 13
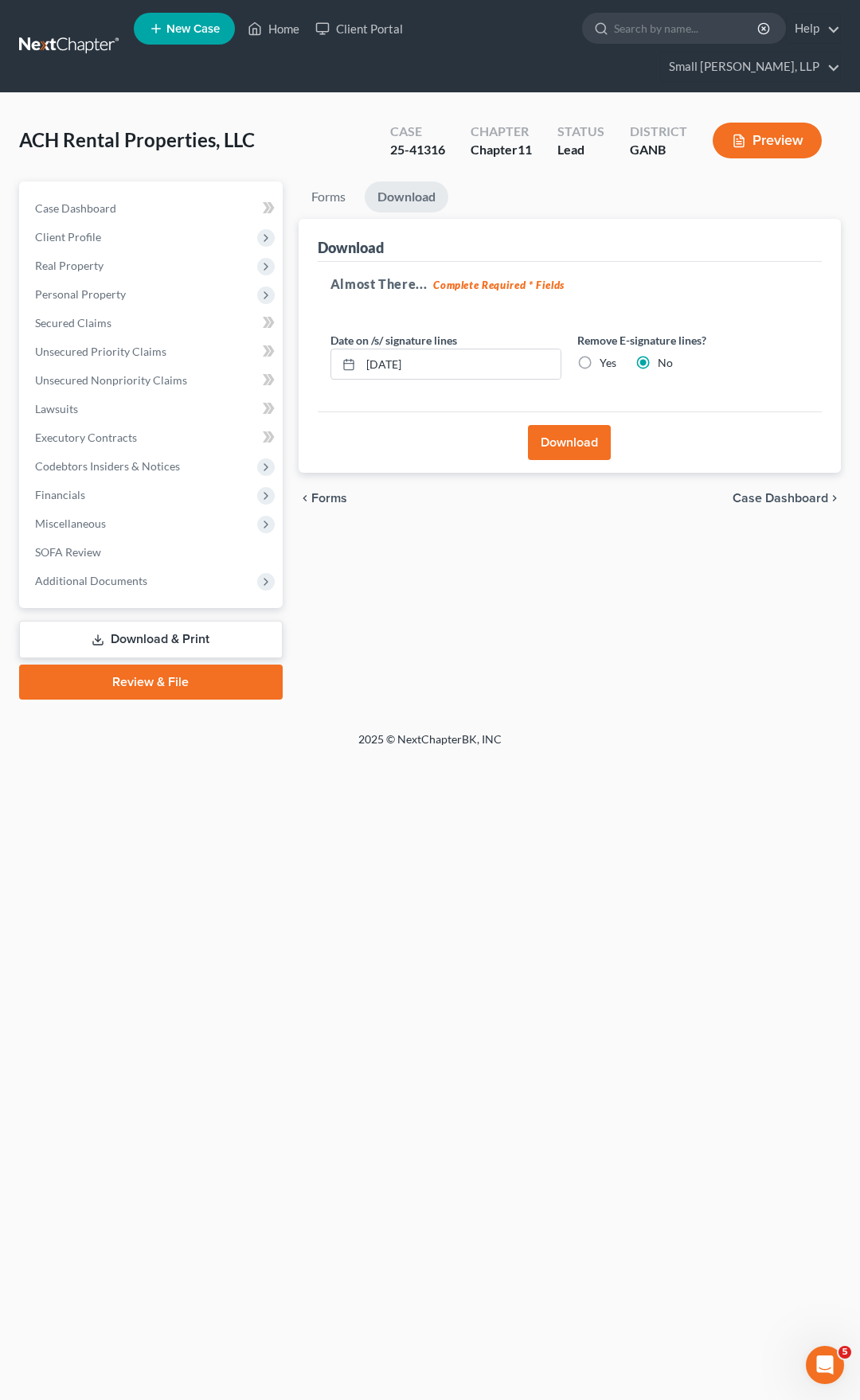
click at [539, 425] on button "Download" at bounding box center [569, 442] width 83 height 35
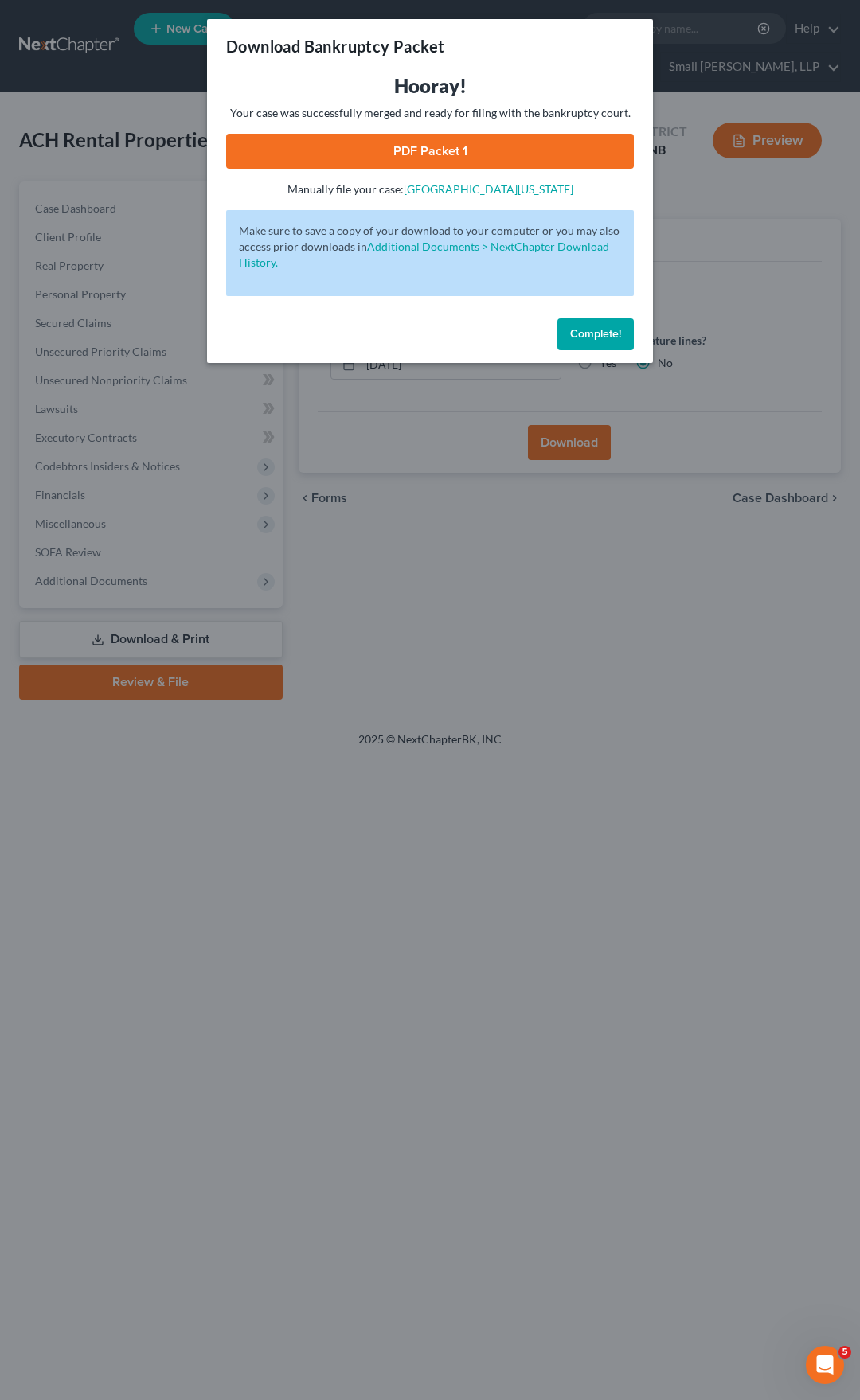
click at [463, 143] on link "PDF Packet 1" at bounding box center [430, 151] width 408 height 35
click at [588, 330] on span "Complete!" at bounding box center [596, 334] width 51 height 14
